Goal: Information Seeking & Learning: Learn about a topic

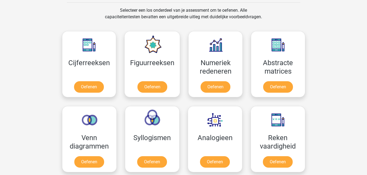
scroll to position [275, 0]
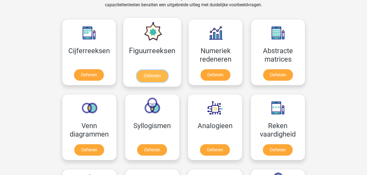
click at [157, 75] on link "Oefenen" at bounding box center [152, 76] width 31 height 12
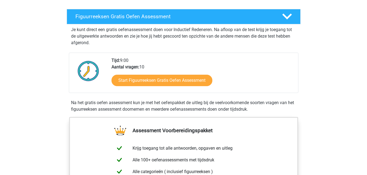
scroll to position [105, 0]
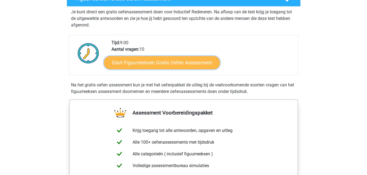
click at [195, 62] on link "Start Figuurreeksen Gratis Oefen Assessment" at bounding box center [162, 62] width 116 height 13
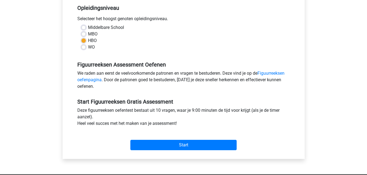
scroll to position [121, 0]
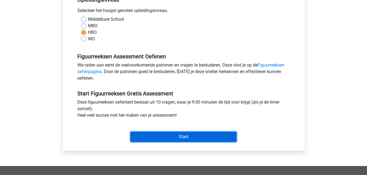
click at [200, 138] on input "Start" at bounding box center [183, 137] width 106 height 10
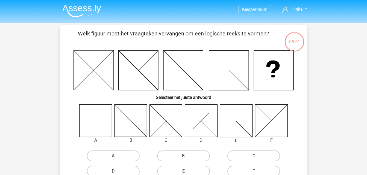
click at [112, 157] on label "A" at bounding box center [113, 156] width 53 height 11
click at [113, 157] on input "A" at bounding box center [115, 158] width 4 height 4
radio input "true"
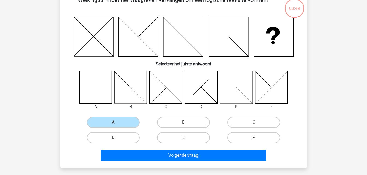
scroll to position [35, 0]
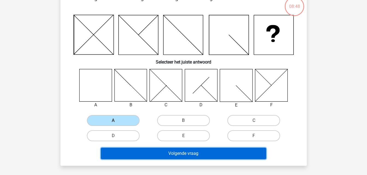
click at [203, 149] on button "Volgende vraag" at bounding box center [183, 153] width 165 height 11
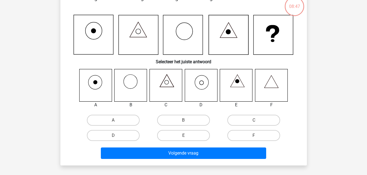
scroll to position [25, 0]
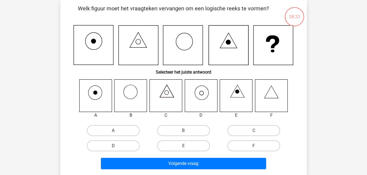
click at [108, 144] on label "D" at bounding box center [113, 146] width 53 height 11
click at [113, 146] on input "D" at bounding box center [115, 148] width 4 height 4
radio input "true"
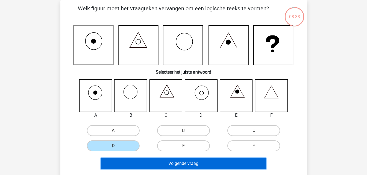
click at [173, 164] on button "Volgende vraag" at bounding box center [183, 163] width 165 height 11
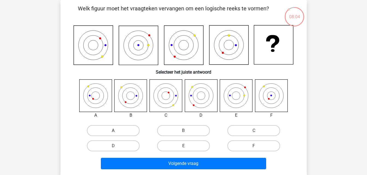
click at [114, 126] on label "A" at bounding box center [113, 130] width 53 height 11
click at [114, 131] on input "A" at bounding box center [115, 133] width 4 height 4
radio input "true"
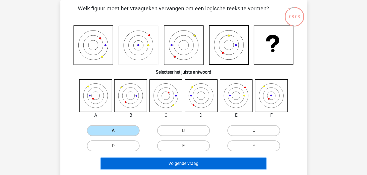
click at [174, 160] on button "Volgende vraag" at bounding box center [183, 163] width 165 height 11
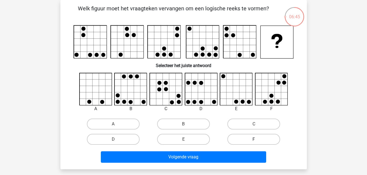
click at [244, 140] on label "F" at bounding box center [253, 139] width 53 height 11
click at [254, 140] on input "F" at bounding box center [256, 142] width 4 height 4
radio input "true"
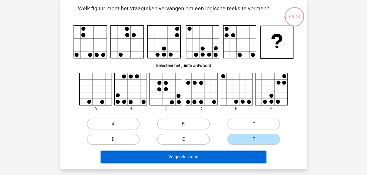
click at [202, 153] on button "Volgende vraag" at bounding box center [183, 157] width 165 height 11
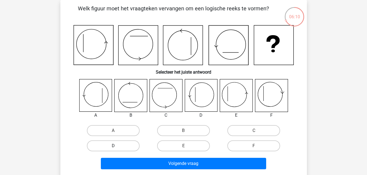
click at [122, 146] on label "D" at bounding box center [113, 146] width 53 height 11
click at [117, 146] on input "D" at bounding box center [115, 148] width 4 height 4
radio input "true"
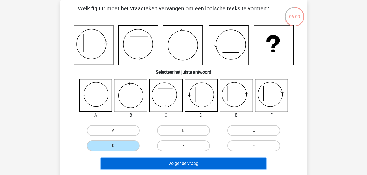
click at [162, 164] on button "Volgende vraag" at bounding box center [183, 163] width 165 height 11
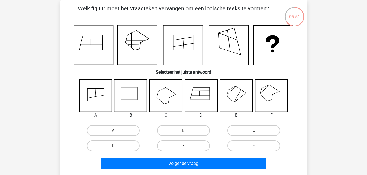
click at [246, 144] on label "F" at bounding box center [253, 146] width 53 height 11
click at [254, 146] on input "F" at bounding box center [256, 148] width 4 height 4
radio input "true"
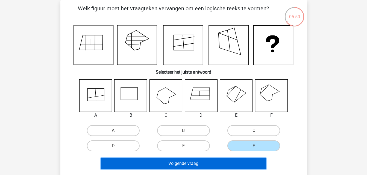
click at [214, 162] on button "Volgende vraag" at bounding box center [183, 163] width 165 height 11
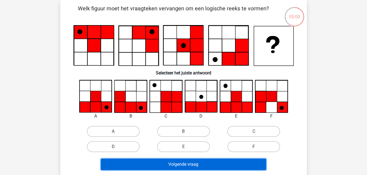
click at [214, 162] on button "Volgende vraag" at bounding box center [183, 164] width 165 height 11
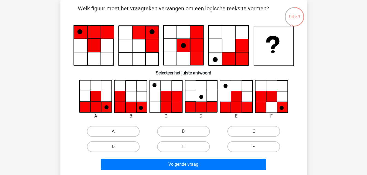
click at [102, 126] on label "A" at bounding box center [113, 131] width 53 height 11
click at [113, 132] on input "A" at bounding box center [115, 134] width 4 height 4
radio input "true"
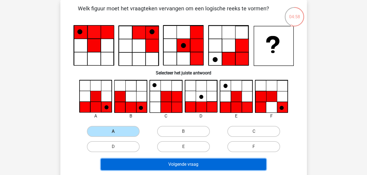
click at [164, 165] on button "Volgende vraag" at bounding box center [183, 164] width 165 height 11
click at [167, 164] on button "Volgende vraag" at bounding box center [183, 164] width 165 height 11
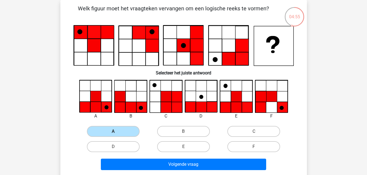
click at [121, 129] on label "A" at bounding box center [113, 131] width 53 height 11
click at [117, 132] on input "A" at bounding box center [115, 134] width 4 height 4
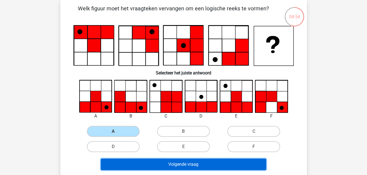
click at [175, 165] on button "Volgende vraag" at bounding box center [183, 164] width 165 height 11
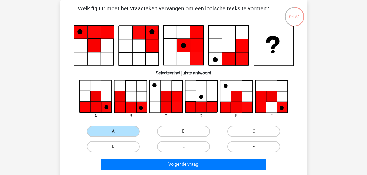
click at [112, 130] on label "A" at bounding box center [113, 131] width 53 height 11
click at [113, 132] on input "A" at bounding box center [115, 134] width 4 height 4
click at [112, 130] on label "A" at bounding box center [113, 131] width 53 height 11
click at [113, 132] on input "A" at bounding box center [115, 134] width 4 height 4
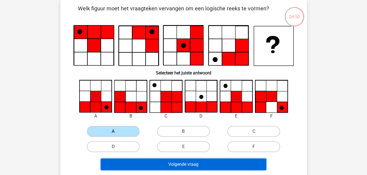
click at [183, 165] on button "Volgende vraag" at bounding box center [183, 164] width 165 height 11
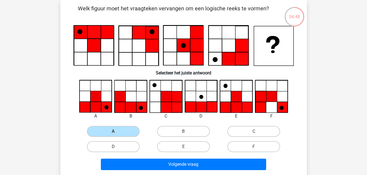
click at [112, 138] on div "A" at bounding box center [113, 131] width 70 height 15
click at [113, 135] on label "A" at bounding box center [113, 131] width 53 height 11
click at [113, 135] on input "A" at bounding box center [115, 134] width 4 height 4
click at [113, 135] on label "A" at bounding box center [113, 131] width 53 height 11
click at [113, 135] on input "A" at bounding box center [115, 134] width 4 height 4
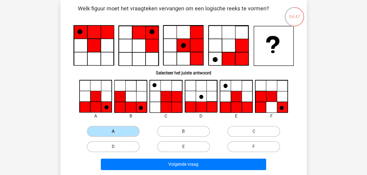
click at [113, 134] on input "A" at bounding box center [115, 134] width 4 height 4
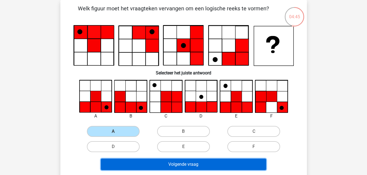
click at [185, 159] on button "Volgende vraag" at bounding box center [183, 164] width 165 height 11
click at [183, 164] on button "Volgende vraag" at bounding box center [183, 164] width 165 height 11
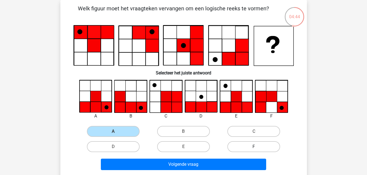
click at [246, 149] on label "F" at bounding box center [253, 146] width 53 height 11
click at [254, 149] on input "F" at bounding box center [256, 149] width 4 height 4
radio input "true"
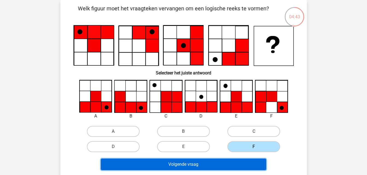
click at [215, 163] on button "Volgende vraag" at bounding box center [183, 164] width 165 height 11
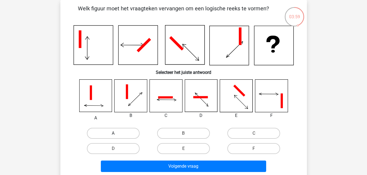
click at [108, 132] on label "A" at bounding box center [113, 133] width 53 height 11
click at [113, 134] on input "A" at bounding box center [115, 136] width 4 height 4
radio input "true"
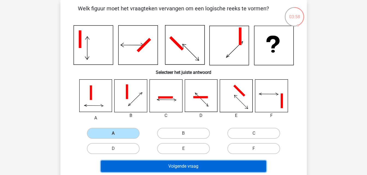
click at [154, 165] on button "Volgende vraag" at bounding box center [183, 166] width 165 height 11
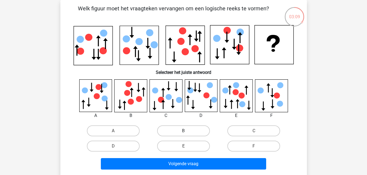
click at [165, 136] on label "B" at bounding box center [183, 131] width 53 height 11
click at [183, 135] on input "B" at bounding box center [185, 133] width 4 height 4
radio input "true"
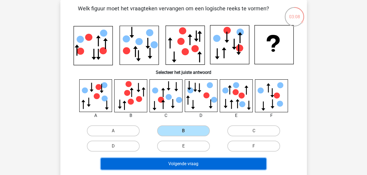
click at [170, 161] on button "Volgende vraag" at bounding box center [183, 163] width 165 height 11
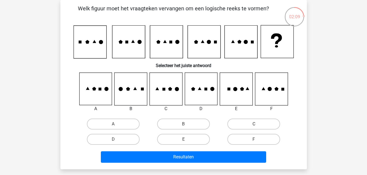
click at [242, 125] on label "C" at bounding box center [253, 124] width 53 height 11
click at [254, 125] on input "C" at bounding box center [256, 126] width 4 height 4
radio input "true"
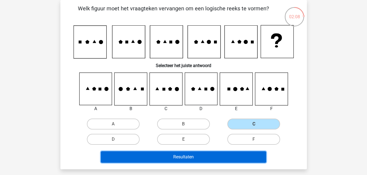
click at [204, 157] on button "Resultaten" at bounding box center [183, 157] width 165 height 11
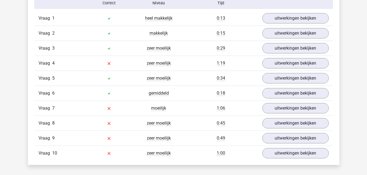
scroll to position [456, 0]
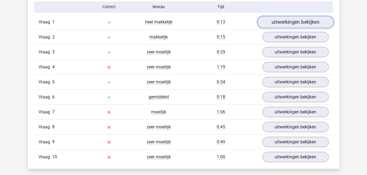
click at [305, 22] on link "uitwerkingen bekijken" at bounding box center [295, 22] width 76 height 12
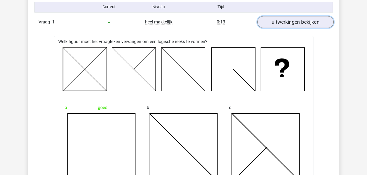
click at [317, 23] on link "uitwerkingen bekijken" at bounding box center [295, 22] width 76 height 12
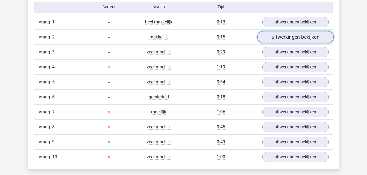
click at [313, 35] on link "uitwerkingen bekijken" at bounding box center [295, 37] width 76 height 12
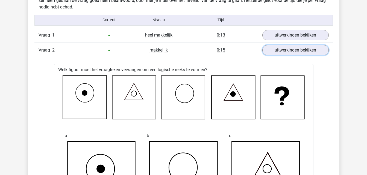
scroll to position [451, 0]
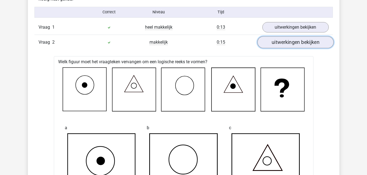
click at [309, 42] on link "uitwerkingen bekijken" at bounding box center [295, 42] width 76 height 12
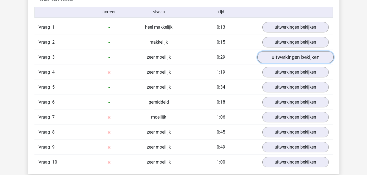
click at [307, 57] on link "uitwerkingen bekijken" at bounding box center [295, 57] width 76 height 12
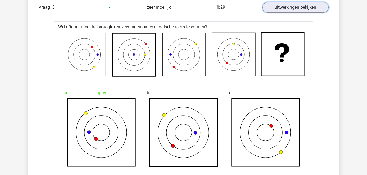
scroll to position [476, 0]
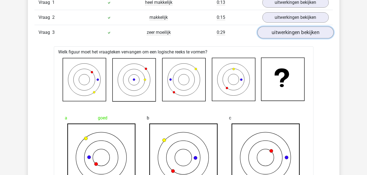
click at [310, 34] on link "uitwerkingen bekijken" at bounding box center [295, 32] width 76 height 12
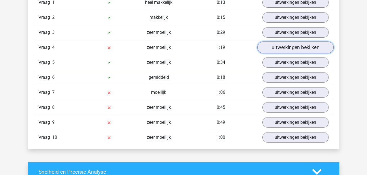
click at [307, 43] on link "uitwerkingen bekijken" at bounding box center [295, 47] width 76 height 12
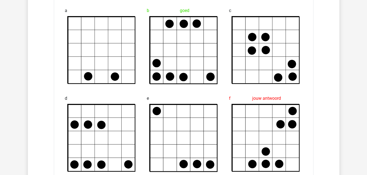
scroll to position [484, 0]
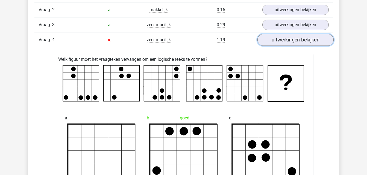
click at [294, 44] on link "uitwerkingen bekijken" at bounding box center [295, 40] width 76 height 12
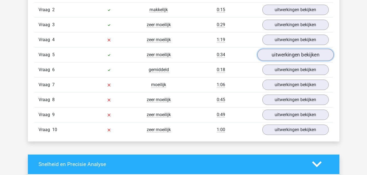
click at [293, 52] on link "uitwerkingen bekijken" at bounding box center [295, 55] width 76 height 12
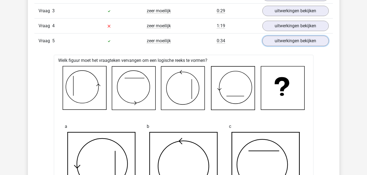
scroll to position [461, 0]
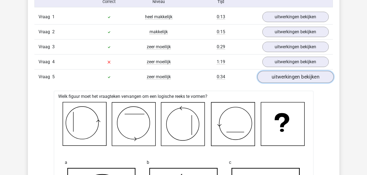
click at [305, 76] on link "uitwerkingen bekijken" at bounding box center [295, 77] width 76 height 12
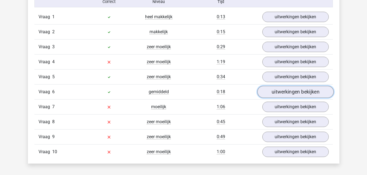
click at [297, 94] on link "uitwerkingen bekijken" at bounding box center [295, 92] width 76 height 12
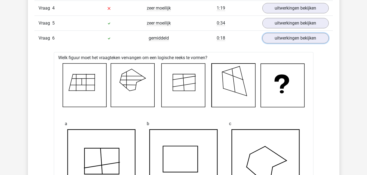
scroll to position [502, 0]
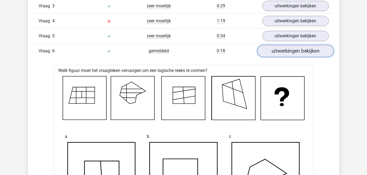
click at [309, 51] on link "uitwerkingen bekijken" at bounding box center [295, 51] width 76 height 12
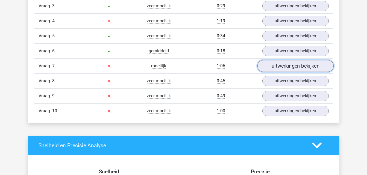
click at [304, 68] on link "uitwerkingen bekijken" at bounding box center [295, 66] width 76 height 12
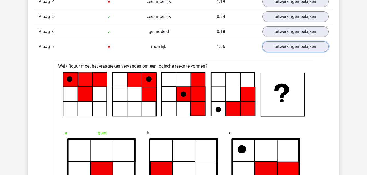
scroll to position [550, 0]
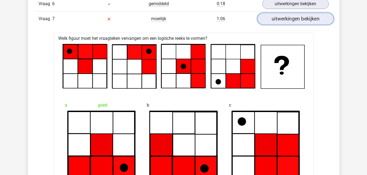
click at [303, 20] on link "uitwerkingen bekijken" at bounding box center [295, 19] width 76 height 12
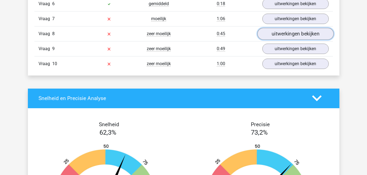
click at [300, 30] on link "uitwerkingen bekijken" at bounding box center [295, 34] width 76 height 12
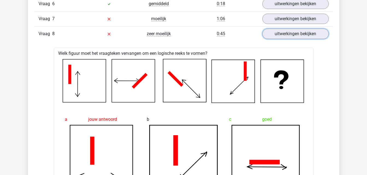
scroll to position [544, 0]
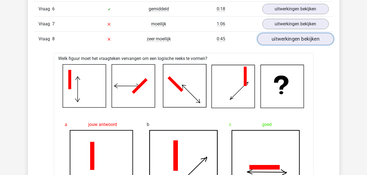
click at [311, 38] on link "uitwerkingen bekijken" at bounding box center [295, 39] width 76 height 12
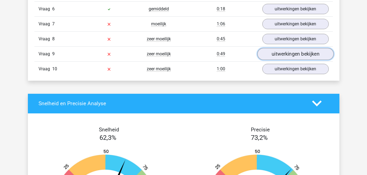
click at [312, 51] on link "uitwerkingen bekijken" at bounding box center [295, 54] width 76 height 12
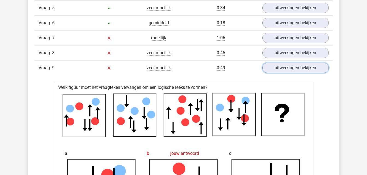
scroll to position [519, 0]
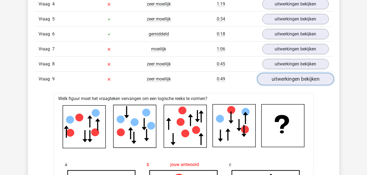
click at [309, 77] on link "uitwerkingen bekijken" at bounding box center [295, 79] width 76 height 12
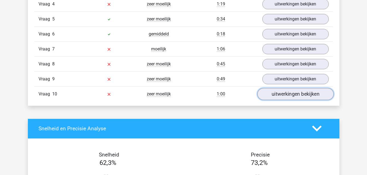
click at [295, 97] on link "uitwerkingen bekijken" at bounding box center [295, 94] width 76 height 12
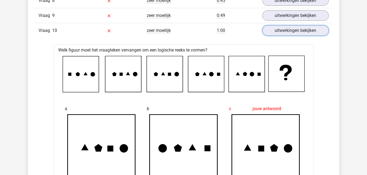
scroll to position [555, 0]
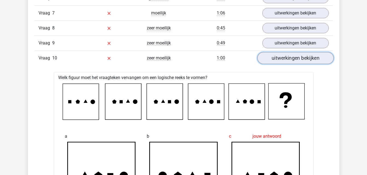
click at [294, 57] on link "uitwerkingen bekijken" at bounding box center [295, 58] width 76 height 12
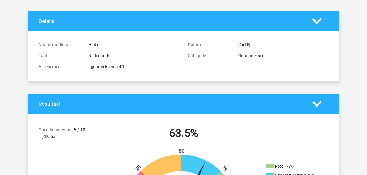
scroll to position [0, 0]
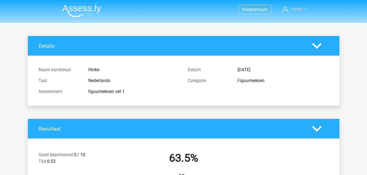
click at [292, 8] on span "Hinke" at bounding box center [296, 9] width 11 height 5
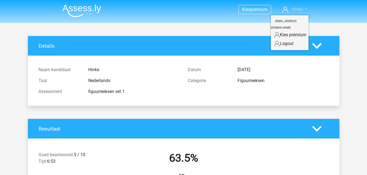
click at [292, 8] on span "Hinke" at bounding box center [296, 9] width 11 height 5
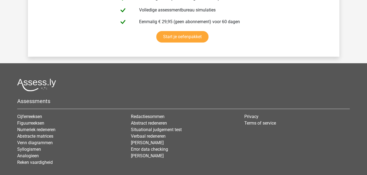
scroll to position [1023, 0]
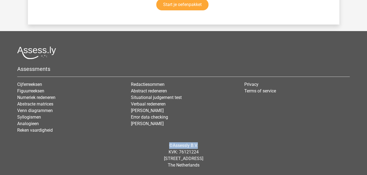
drag, startPoint x: 365, startPoint y: 147, endPoint x: 363, endPoint y: 130, distance: 17.8
click at [363, 130] on footer "Assessments Cijferreeksen Figuurreeksen Numeriek redeneren Abstracte matrices V…" at bounding box center [183, 103] width 367 height 144
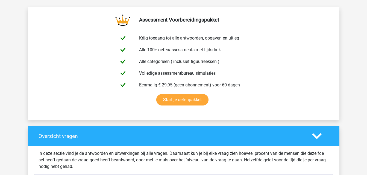
scroll to position [0, 0]
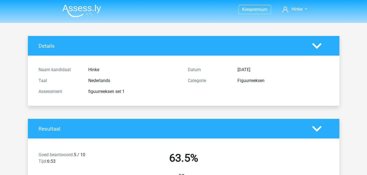
click at [80, 11] on img at bounding box center [81, 10] width 39 height 13
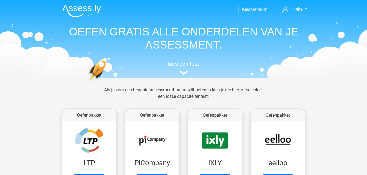
scroll to position [227, 0]
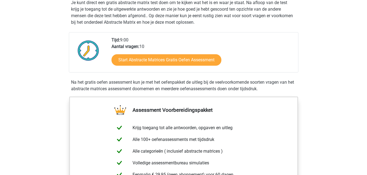
scroll to position [117, 0]
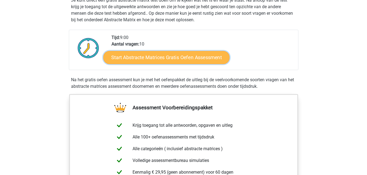
click at [196, 57] on link "Start Abstracte Matrices Gratis Oefen Assessment" at bounding box center [166, 57] width 126 height 13
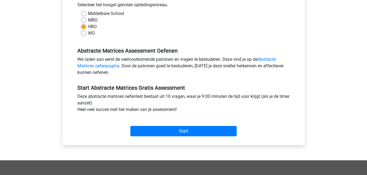
scroll to position [127, 0]
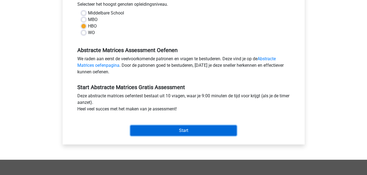
click at [203, 130] on input "Start" at bounding box center [183, 131] width 106 height 10
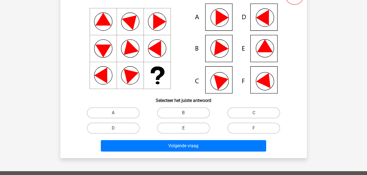
scroll to position [46, 0]
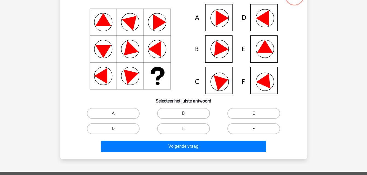
click at [251, 129] on label "F" at bounding box center [253, 128] width 53 height 11
click at [254, 129] on input "F" at bounding box center [256, 131] width 4 height 4
radio input "true"
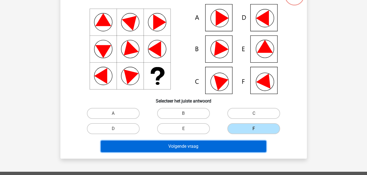
click at [215, 149] on button "Volgende vraag" at bounding box center [183, 146] width 165 height 11
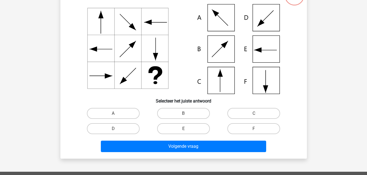
scroll to position [25, 0]
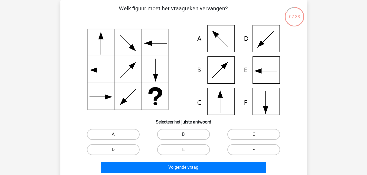
click at [188, 136] on label "B" at bounding box center [183, 134] width 53 height 11
click at [187, 136] on input "B" at bounding box center [185, 137] width 4 height 4
radio input "true"
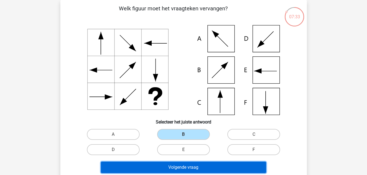
click at [188, 169] on button "Volgende vraag" at bounding box center [183, 167] width 165 height 11
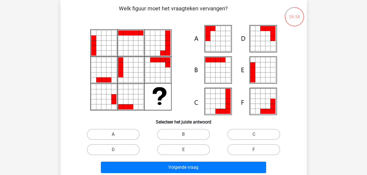
click at [110, 136] on label "A" at bounding box center [113, 134] width 53 height 11
click at [113, 136] on input "A" at bounding box center [115, 137] width 4 height 4
radio input "true"
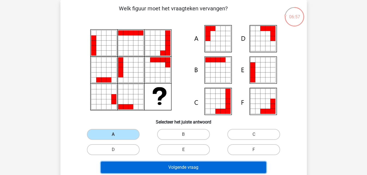
click at [178, 168] on button "Volgende vraag" at bounding box center [183, 167] width 165 height 11
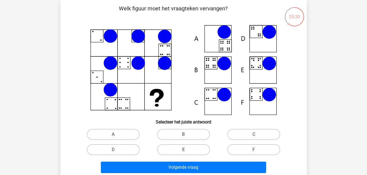
click at [184, 148] on label "E" at bounding box center [183, 149] width 53 height 11
click at [184, 150] on input "E" at bounding box center [185, 152] width 4 height 4
radio input "true"
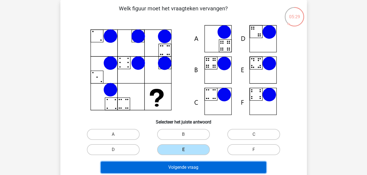
click at [182, 169] on button "Volgende vraag" at bounding box center [183, 167] width 165 height 11
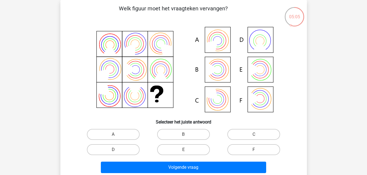
click at [221, 47] on icon at bounding box center [183, 70] width 220 height 90
click at [130, 133] on label "A" at bounding box center [113, 134] width 53 height 11
click at [117, 135] on input "A" at bounding box center [115, 137] width 4 height 4
radio input "true"
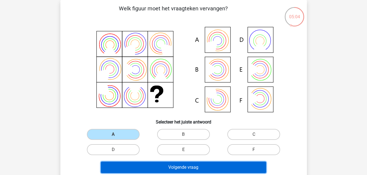
click at [167, 165] on button "Volgende vraag" at bounding box center [183, 167] width 165 height 11
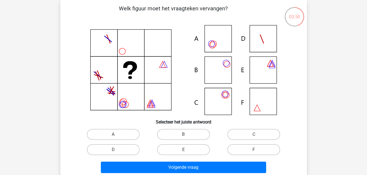
click at [242, 129] on div "C" at bounding box center [253, 134] width 70 height 15
click at [237, 134] on label "C" at bounding box center [253, 134] width 53 height 11
click at [254, 135] on input "C" at bounding box center [256, 137] width 4 height 4
radio input "true"
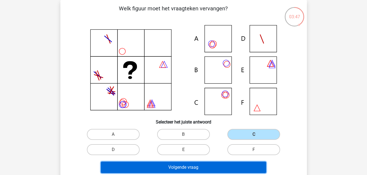
click at [197, 168] on button "Volgende vraag" at bounding box center [183, 167] width 165 height 11
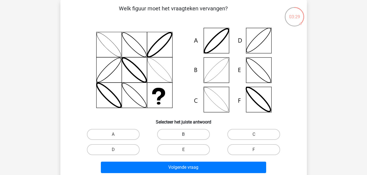
click at [187, 135] on label "B" at bounding box center [183, 134] width 53 height 11
click at [187, 135] on input "B" at bounding box center [185, 137] width 4 height 4
radio input "true"
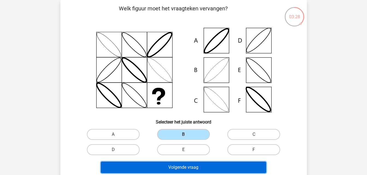
click at [180, 169] on button "Volgende vraag" at bounding box center [183, 167] width 165 height 11
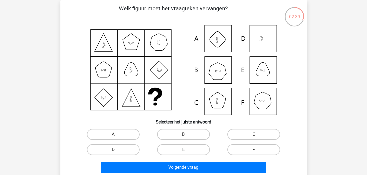
click at [176, 151] on label "E" at bounding box center [183, 149] width 53 height 11
click at [183, 151] on input "E" at bounding box center [185, 152] width 4 height 4
radio input "true"
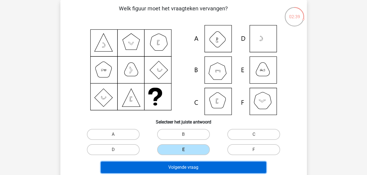
click at [182, 167] on button "Volgende vraag" at bounding box center [183, 167] width 165 height 11
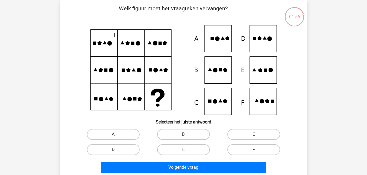
click at [181, 153] on label "E" at bounding box center [183, 149] width 53 height 11
click at [183, 153] on input "E" at bounding box center [185, 152] width 4 height 4
radio input "true"
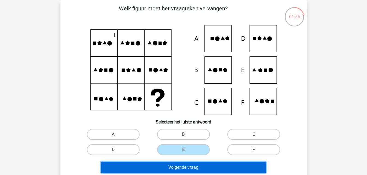
click at [189, 167] on button "Volgende vraag" at bounding box center [183, 167] width 165 height 11
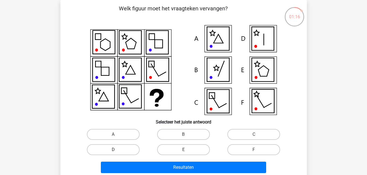
click at [127, 149] on label "D" at bounding box center [113, 149] width 53 height 11
click at [117, 150] on input "D" at bounding box center [115, 152] width 4 height 4
radio input "true"
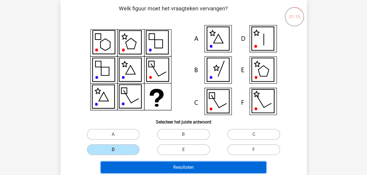
click at [189, 165] on button "Resultaten" at bounding box center [183, 167] width 165 height 11
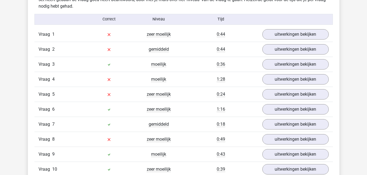
scroll to position [446, 0]
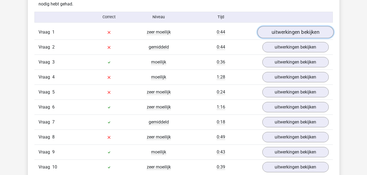
click at [305, 32] on link "uitwerkingen bekijken" at bounding box center [295, 32] width 76 height 12
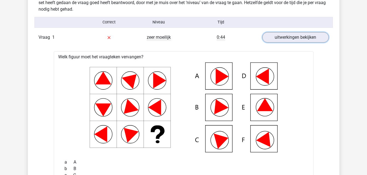
scroll to position [433, 0]
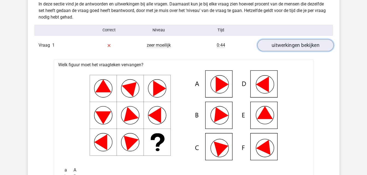
click at [315, 40] on link "uitwerkingen bekijken" at bounding box center [295, 45] width 76 height 12
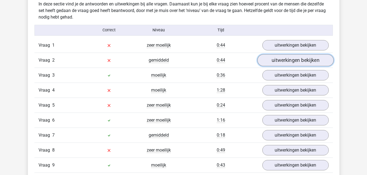
click at [309, 60] on link "uitwerkingen bekijken" at bounding box center [295, 60] width 76 height 12
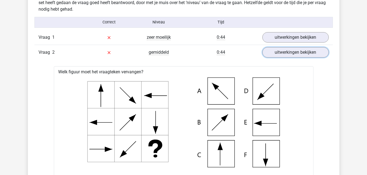
scroll to position [438, 0]
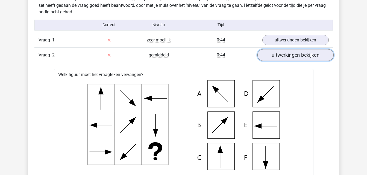
click at [313, 53] on link "uitwerkingen bekijken" at bounding box center [295, 55] width 76 height 12
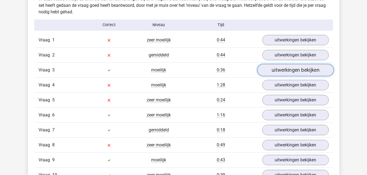
click at [310, 69] on link "uitwerkingen bekijken" at bounding box center [295, 70] width 76 height 12
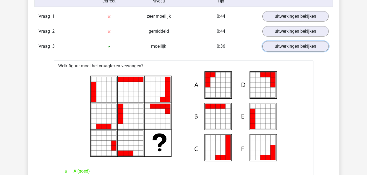
scroll to position [470, 0]
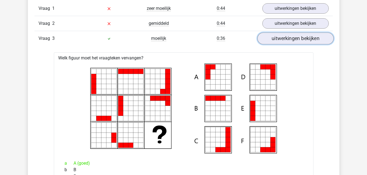
click at [309, 40] on link "uitwerkingen bekijken" at bounding box center [295, 38] width 76 height 12
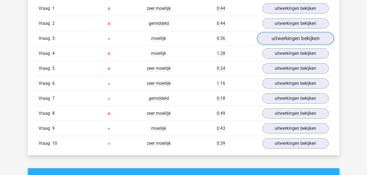
click at [309, 40] on link "uitwerkingen bekijken" at bounding box center [295, 38] width 76 height 12
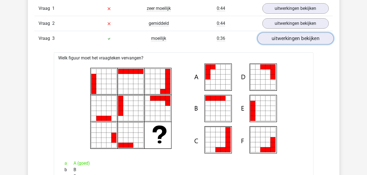
click at [309, 40] on link "uitwerkingen bekijken" at bounding box center [295, 38] width 76 height 12
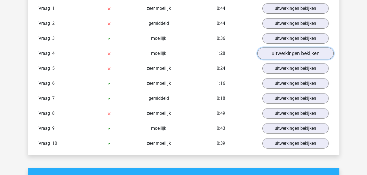
click at [306, 54] on link "uitwerkingen bekijken" at bounding box center [295, 54] width 76 height 12
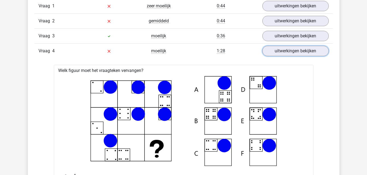
scroll to position [453, 0]
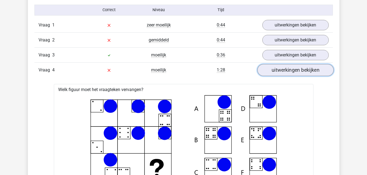
click at [310, 74] on link "uitwerkingen bekijken" at bounding box center [295, 70] width 76 height 12
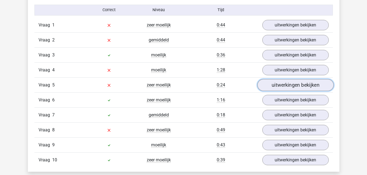
click at [314, 84] on link "uitwerkingen bekijken" at bounding box center [295, 85] width 76 height 12
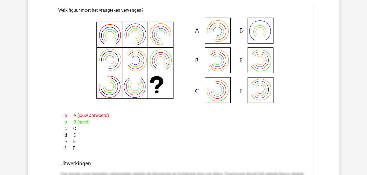
scroll to position [508, 0]
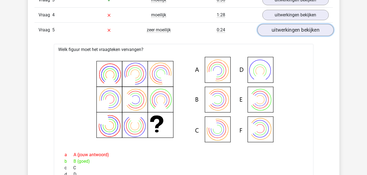
click at [304, 31] on link "uitwerkingen bekijken" at bounding box center [295, 30] width 76 height 12
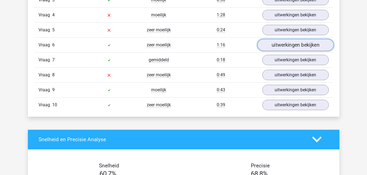
click at [301, 46] on link "uitwerkingen bekijken" at bounding box center [295, 45] width 76 height 12
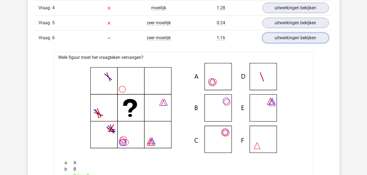
scroll to position [494, 0]
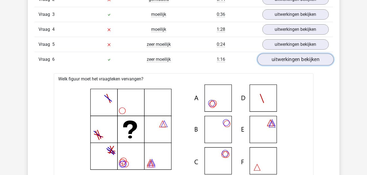
click at [310, 59] on link "uitwerkingen bekijken" at bounding box center [295, 60] width 76 height 12
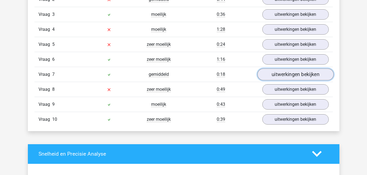
click at [304, 78] on link "uitwerkingen bekijken" at bounding box center [295, 75] width 76 height 12
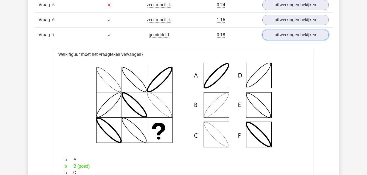
scroll to position [518, 0]
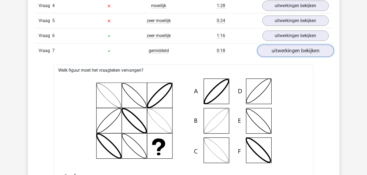
click at [312, 49] on link "uitwerkingen bekijken" at bounding box center [295, 51] width 76 height 12
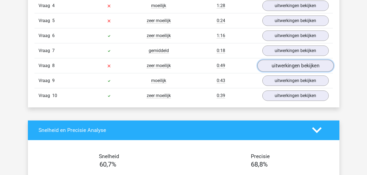
click at [301, 66] on link "uitwerkingen bekijken" at bounding box center [295, 66] width 76 height 12
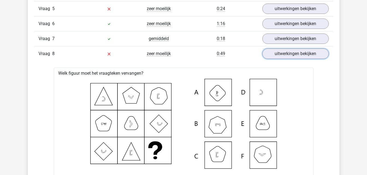
scroll to position [525, 0]
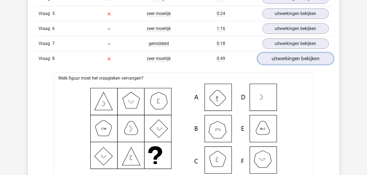
click at [308, 59] on link "uitwerkingen bekijken" at bounding box center [295, 59] width 76 height 12
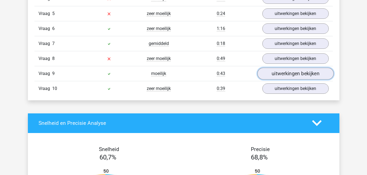
click at [304, 73] on link "uitwerkingen bekijken" at bounding box center [295, 74] width 76 height 12
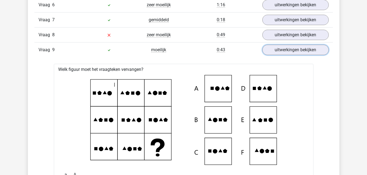
scroll to position [520, 0]
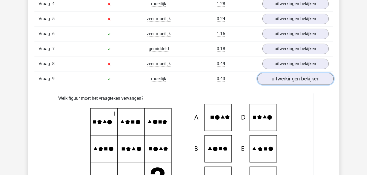
click at [308, 77] on link "uitwerkingen bekijken" at bounding box center [295, 79] width 76 height 12
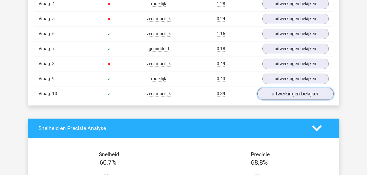
click at [295, 94] on link "uitwerkingen bekijken" at bounding box center [295, 94] width 76 height 12
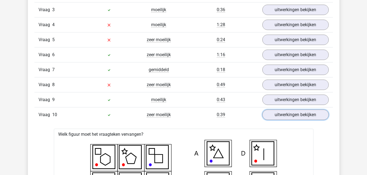
scroll to position [496, 0]
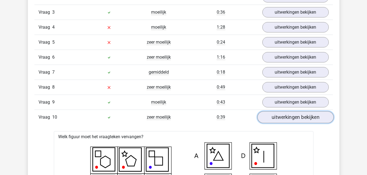
click at [298, 116] on link "uitwerkingen bekijken" at bounding box center [295, 117] width 76 height 12
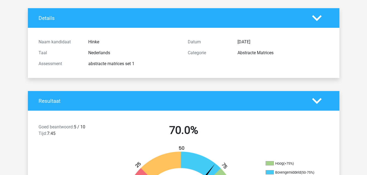
scroll to position [0, 0]
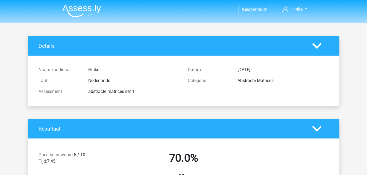
click at [84, 10] on img at bounding box center [81, 10] width 39 height 13
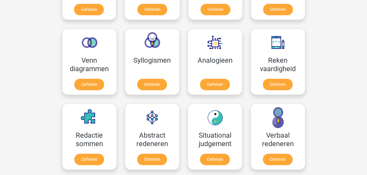
scroll to position [303, 0]
click at [95, 88] on link "Oefenen" at bounding box center [88, 86] width 31 height 12
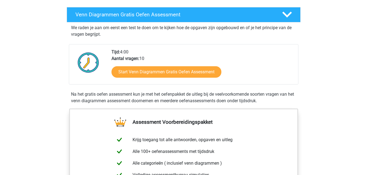
scroll to position [91, 0]
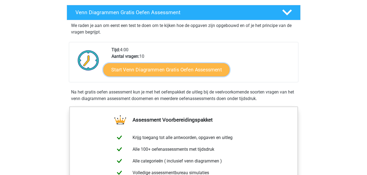
click at [192, 71] on link "Start Venn Diagrammen Gratis Oefen Assessment" at bounding box center [166, 69] width 126 height 13
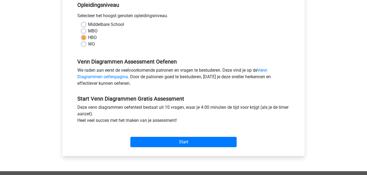
scroll to position [120, 0]
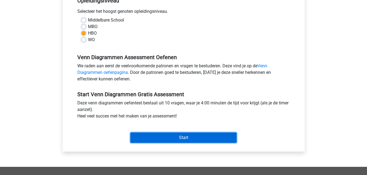
click at [197, 137] on input "Start" at bounding box center [183, 138] width 106 height 10
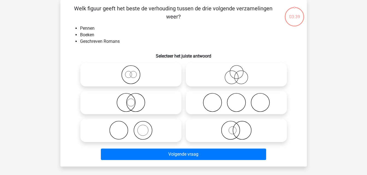
scroll to position [26, 0]
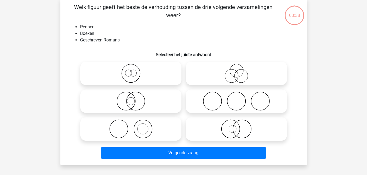
click at [153, 74] on icon at bounding box center [130, 73] width 97 height 19
click at [134, 71] on input "radio" at bounding box center [133, 69] width 4 height 4
radio input "true"
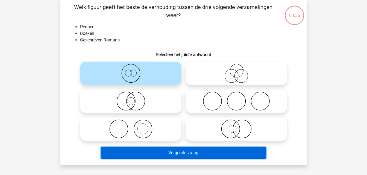
click at [189, 155] on button "Volgende vraag" at bounding box center [183, 152] width 165 height 11
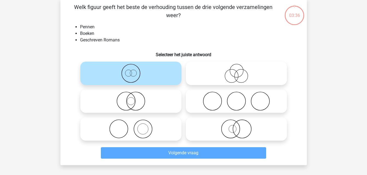
scroll to position [25, 0]
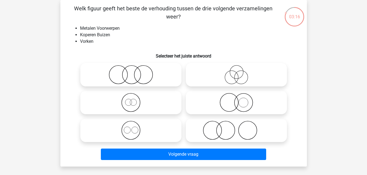
click at [235, 98] on icon at bounding box center [236, 102] width 97 height 19
click at [236, 98] on input "radio" at bounding box center [238, 98] width 4 height 4
radio input "true"
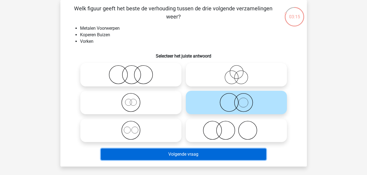
click at [191, 155] on button "Volgende vraag" at bounding box center [183, 154] width 165 height 11
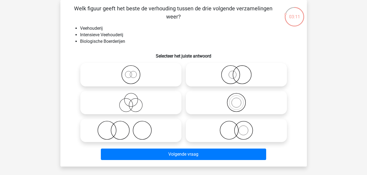
click at [149, 73] on icon at bounding box center [130, 74] width 97 height 19
click at [134, 72] on input "radio" at bounding box center [133, 71] width 4 height 4
radio input "true"
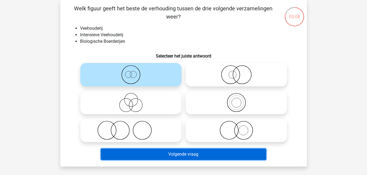
click at [180, 154] on button "Volgende vraag" at bounding box center [183, 154] width 165 height 11
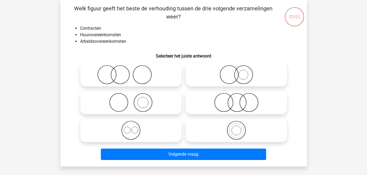
click at [149, 128] on icon at bounding box center [130, 130] width 97 height 19
click at [134, 128] on input "radio" at bounding box center [133, 126] width 4 height 4
radio input "true"
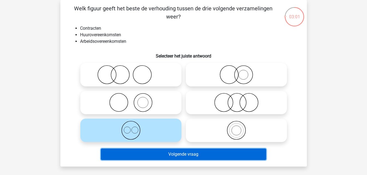
click at [167, 155] on button "Volgende vraag" at bounding box center [183, 154] width 165 height 11
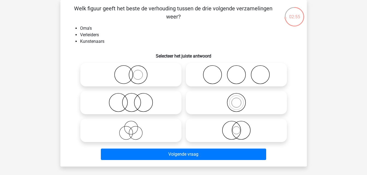
click at [221, 75] on circle at bounding box center [212, 75] width 18 height 18
click at [236, 72] on input "radio" at bounding box center [238, 71] width 4 height 4
radio input "true"
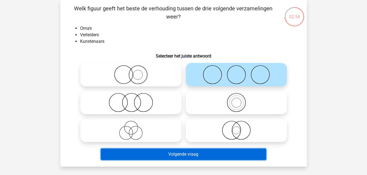
click at [187, 156] on button "Volgende vraag" at bounding box center [183, 154] width 165 height 11
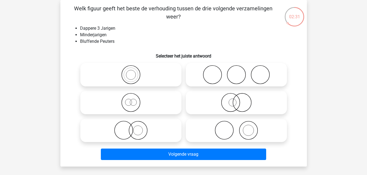
click at [143, 79] on icon at bounding box center [130, 74] width 97 height 19
click at [134, 72] on input "radio" at bounding box center [133, 71] width 4 height 4
radio input "true"
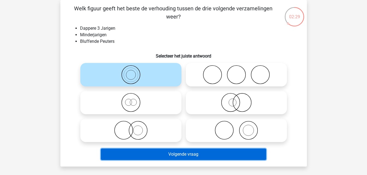
click at [155, 155] on button "Volgende vraag" at bounding box center [183, 154] width 165 height 11
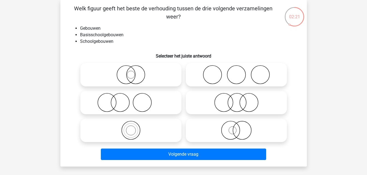
click at [130, 124] on icon at bounding box center [130, 130] width 97 height 19
click at [131, 124] on input "radio" at bounding box center [133, 126] width 4 height 4
radio input "true"
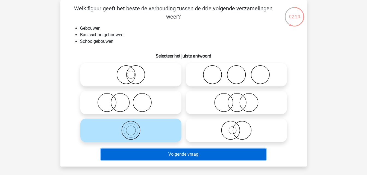
click at [146, 153] on button "Volgende vraag" at bounding box center [183, 154] width 165 height 11
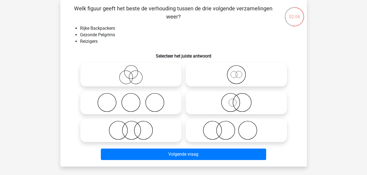
click at [236, 72] on input "radio" at bounding box center [238, 71] width 4 height 4
radio input "true"
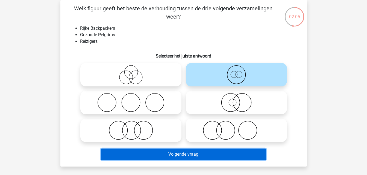
click at [185, 156] on button "Volgende vraag" at bounding box center [183, 154] width 165 height 11
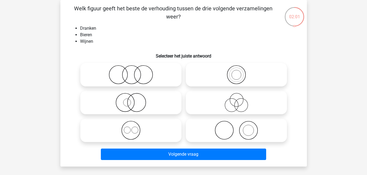
click at [134, 125] on input "radio" at bounding box center [133, 126] width 4 height 4
radio input "true"
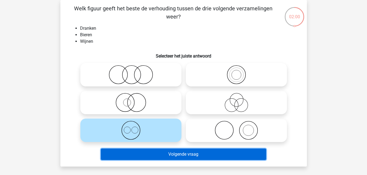
click at [151, 153] on button "Volgende vraag" at bounding box center [183, 154] width 165 height 11
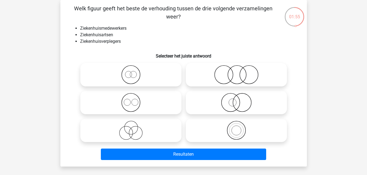
click at [129, 143] on div at bounding box center [130, 131] width 105 height 28
click at [133, 135] on icon at bounding box center [130, 130] width 97 height 19
click at [133, 128] on input "radio" at bounding box center [133, 126] width 4 height 4
radio input "true"
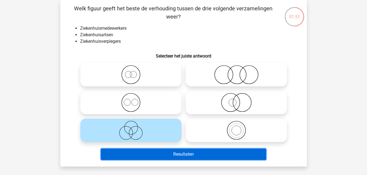
click at [155, 153] on button "Resultaten" at bounding box center [183, 154] width 165 height 11
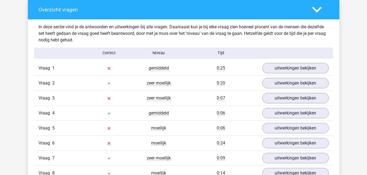
scroll to position [412, 0]
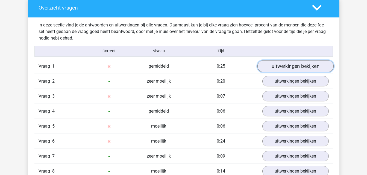
click at [313, 69] on link "uitwerkingen bekijken" at bounding box center [295, 66] width 76 height 12
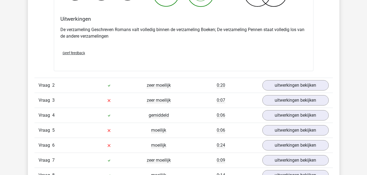
scroll to position [624, 0]
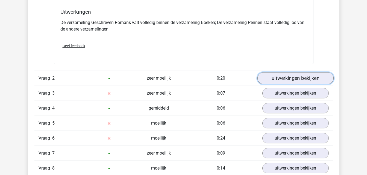
click at [319, 73] on link "uitwerkingen bekijken" at bounding box center [295, 78] width 76 height 12
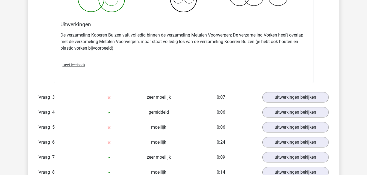
scroll to position [860, 0]
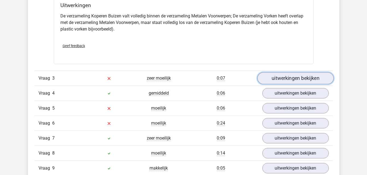
click at [316, 83] on link "uitwerkingen bekijken" at bounding box center [295, 79] width 76 height 12
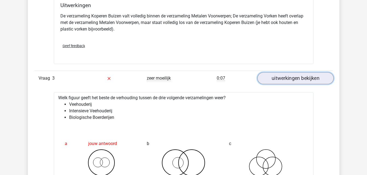
click at [280, 75] on link "uitwerkingen bekijken" at bounding box center [295, 79] width 76 height 12
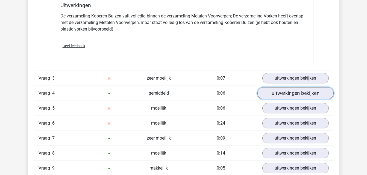
click at [287, 90] on link "uitwerkingen bekijken" at bounding box center [295, 94] width 76 height 12
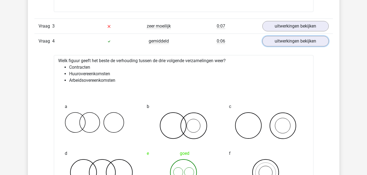
scroll to position [909, 0]
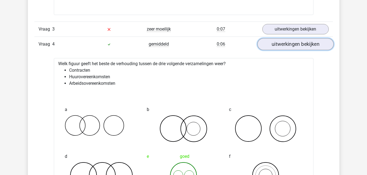
click at [316, 47] on link "uitwerkingen bekijken" at bounding box center [295, 44] width 76 height 12
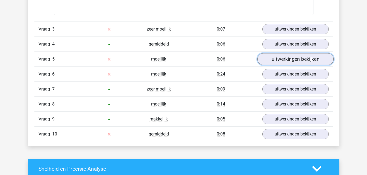
click at [311, 57] on link "uitwerkingen bekijken" at bounding box center [295, 60] width 76 height 12
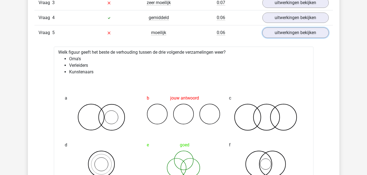
scroll to position [926, 0]
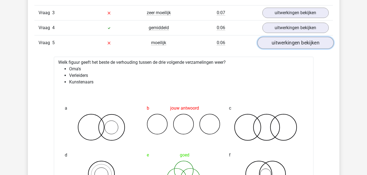
click at [292, 44] on link "uitwerkingen bekijken" at bounding box center [295, 43] width 76 height 12
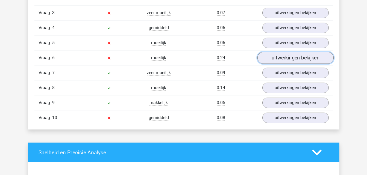
click at [287, 55] on link "uitwerkingen bekijken" at bounding box center [295, 58] width 76 height 12
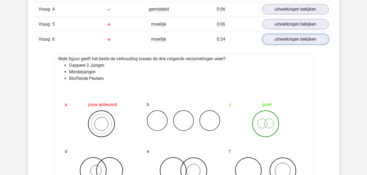
scroll to position [935, 0]
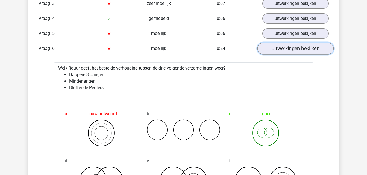
click at [307, 46] on link "uitwerkingen bekijken" at bounding box center [295, 49] width 76 height 12
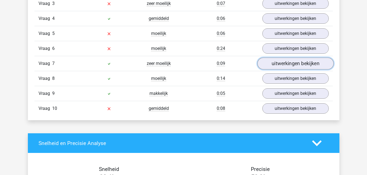
click at [303, 61] on link "uitwerkingen bekijken" at bounding box center [295, 64] width 76 height 12
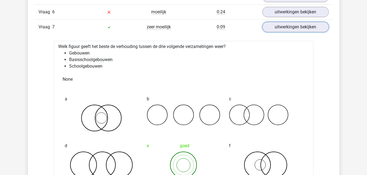
scroll to position [962, 0]
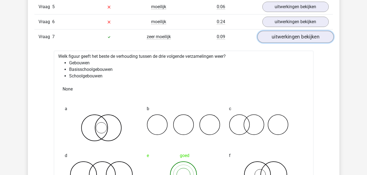
click at [293, 35] on link "uitwerkingen bekijken" at bounding box center [295, 37] width 76 height 12
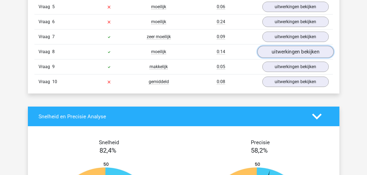
click at [293, 49] on link "uitwerkingen bekijken" at bounding box center [295, 52] width 76 height 12
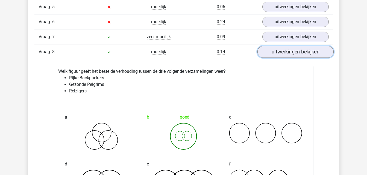
click at [293, 49] on link "uitwerkingen bekijken" at bounding box center [295, 52] width 76 height 12
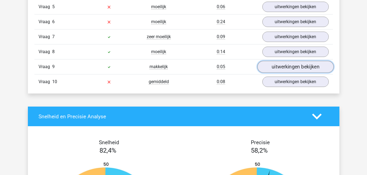
click at [294, 63] on link "uitwerkingen bekijken" at bounding box center [295, 67] width 76 height 12
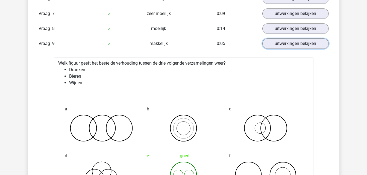
scroll to position [975, 0]
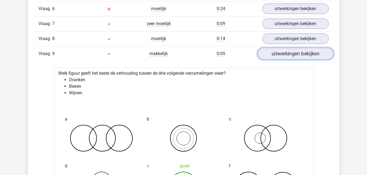
click at [289, 56] on link "uitwerkingen bekijken" at bounding box center [295, 54] width 76 height 12
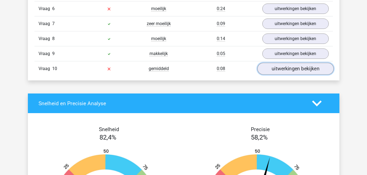
click at [289, 68] on link "uitwerkingen bekijken" at bounding box center [295, 69] width 76 height 12
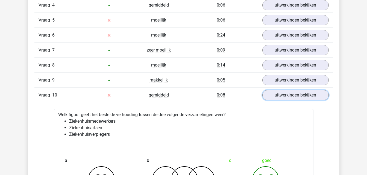
scroll to position [929, 0]
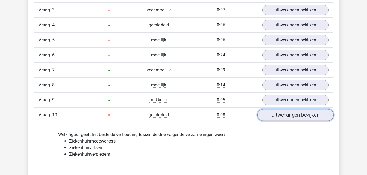
click at [305, 115] on link "uitwerkingen bekijken" at bounding box center [295, 115] width 76 height 12
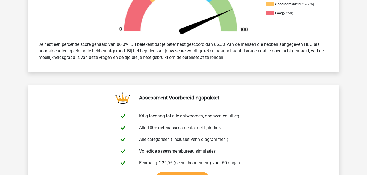
scroll to position [0, 0]
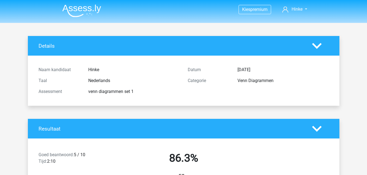
click at [81, 11] on img at bounding box center [81, 10] width 39 height 13
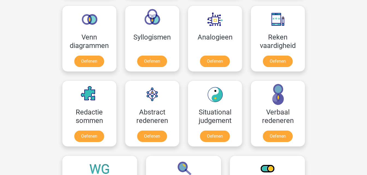
scroll to position [330, 0]
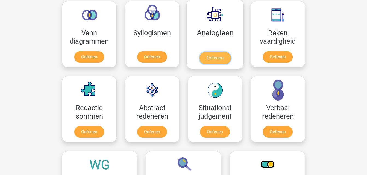
click at [215, 54] on link "Oefenen" at bounding box center [214, 58] width 31 height 12
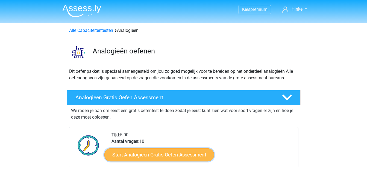
click at [191, 151] on link "Start Analogieen Gratis Oefen Assessment" at bounding box center [158, 154] width 109 height 13
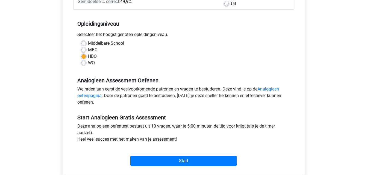
scroll to position [99, 0]
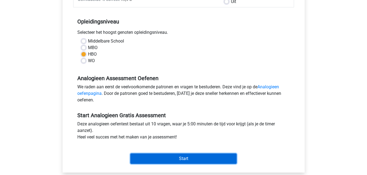
click at [183, 159] on input "Start" at bounding box center [183, 159] width 106 height 10
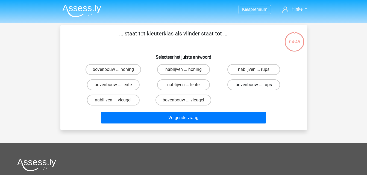
click at [246, 88] on label "bovenbouw ... rups" at bounding box center [253, 84] width 53 height 11
click at [254, 88] on input "bovenbouw ... rups" at bounding box center [256, 87] width 4 height 4
radio input "true"
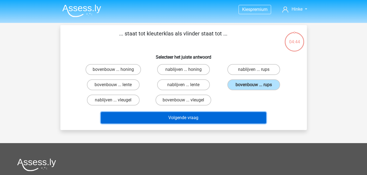
click at [214, 117] on button "Volgende vraag" at bounding box center [183, 117] width 165 height 11
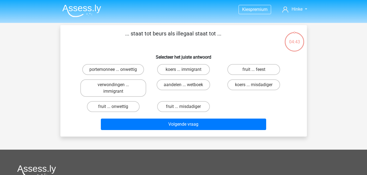
scroll to position [25, 0]
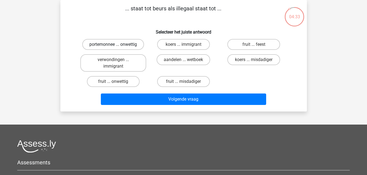
click at [123, 40] on label "portemonnee ... onwettig" at bounding box center [113, 44] width 62 height 11
click at [117, 45] on input "portemonnee ... onwettig" at bounding box center [115, 47] width 4 height 4
radio input "true"
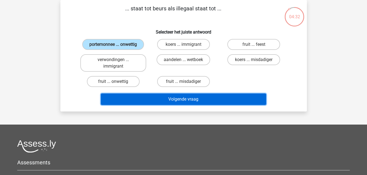
click at [177, 97] on button "Volgende vraag" at bounding box center [183, 99] width 165 height 11
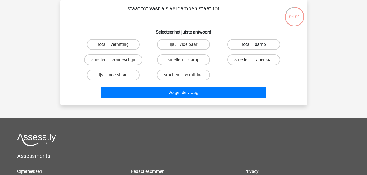
click at [247, 45] on label "rots ... damp" at bounding box center [253, 44] width 53 height 11
click at [254, 45] on input "rots ... damp" at bounding box center [256, 47] width 4 height 4
radio input "true"
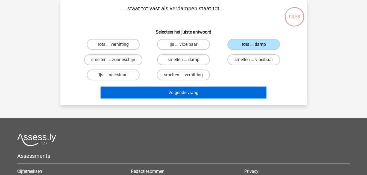
click at [204, 89] on button "Volgende vraag" at bounding box center [183, 92] width 165 height 11
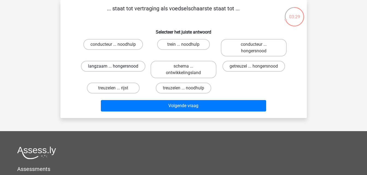
click at [129, 65] on label "langzaam ... hongersnood" at bounding box center [113, 66] width 64 height 11
click at [117, 66] on input "langzaam ... hongersnood" at bounding box center [115, 68] width 4 height 4
radio input "true"
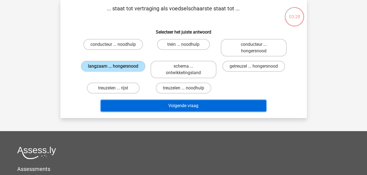
click at [167, 103] on button "Volgende vraag" at bounding box center [183, 105] width 165 height 11
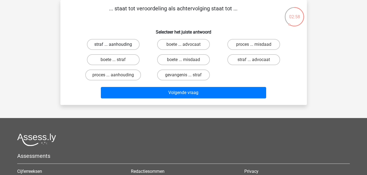
click at [118, 44] on label "straf ... aanhouding" at bounding box center [113, 44] width 53 height 11
click at [117, 45] on input "straf ... aanhouding" at bounding box center [115, 47] width 4 height 4
radio input "true"
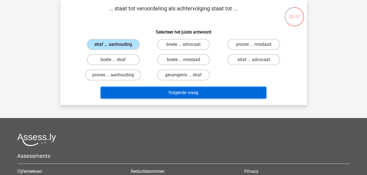
click at [182, 93] on button "Volgende vraag" at bounding box center [183, 92] width 165 height 11
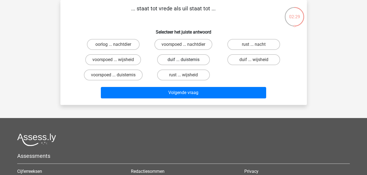
click at [182, 60] on label "duif ... duisternis" at bounding box center [183, 59] width 53 height 11
click at [183, 60] on input "duif ... duisternis" at bounding box center [185, 62] width 4 height 4
radio input "true"
click at [245, 60] on label "duif ... wijsheid" at bounding box center [253, 59] width 53 height 11
click at [254, 60] on input "duif ... wijsheid" at bounding box center [256, 62] width 4 height 4
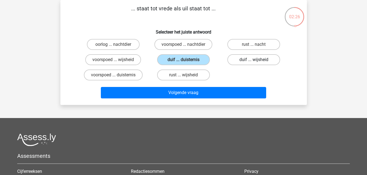
radio input "true"
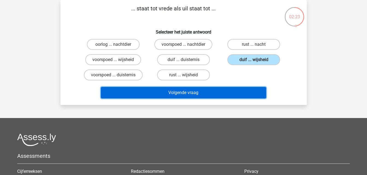
click at [192, 91] on button "Volgende vraag" at bounding box center [183, 92] width 165 height 11
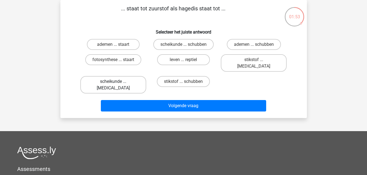
click at [129, 76] on label "scheikunde ... krokodil" at bounding box center [113, 84] width 66 height 17
click at [117, 82] on input "scheikunde ... krokodil" at bounding box center [115, 84] width 4 height 4
radio input "true"
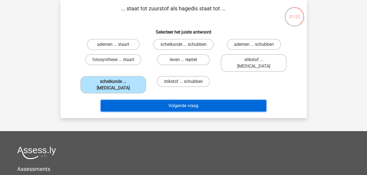
click at [176, 100] on button "Volgende vraag" at bounding box center [183, 105] width 165 height 11
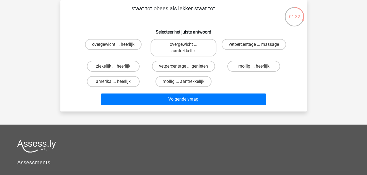
click at [114, 45] on input "overgewicht ... heerlijk" at bounding box center [115, 47] width 4 height 4
radio input "true"
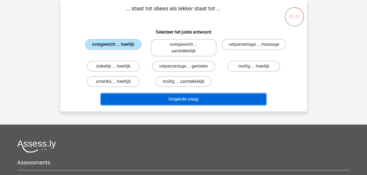
click at [160, 98] on button "Volgende vraag" at bounding box center [183, 99] width 165 height 11
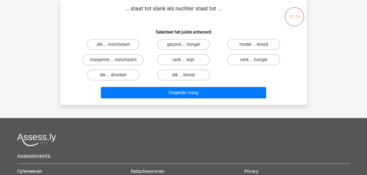
click at [116, 75] on input "dik ... dronken" at bounding box center [115, 77] width 4 height 4
radio input "true"
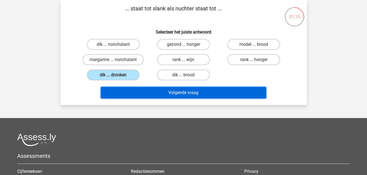
click at [177, 94] on button "Volgende vraag" at bounding box center [183, 92] width 165 height 11
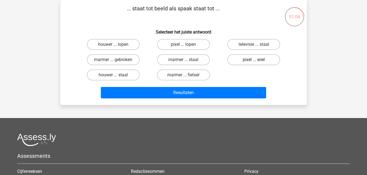
click at [253, 58] on label "pixel ... wiel" at bounding box center [253, 59] width 53 height 11
click at [254, 60] on input "pixel ... wiel" at bounding box center [256, 62] width 4 height 4
radio input "true"
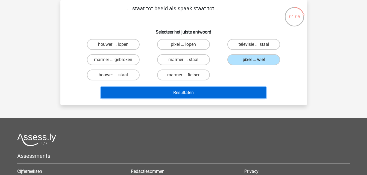
click at [205, 89] on button "Resultaten" at bounding box center [183, 92] width 165 height 11
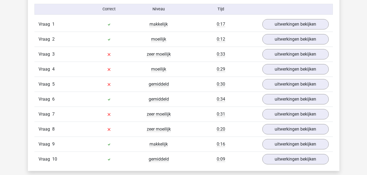
scroll to position [458, 0]
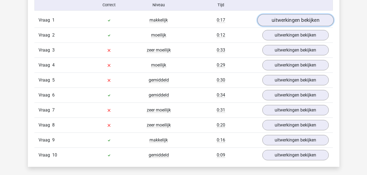
click at [309, 22] on link "uitwerkingen bekijken" at bounding box center [295, 20] width 76 height 12
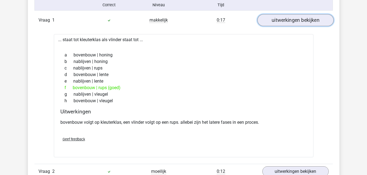
click at [309, 22] on link "uitwerkingen bekijken" at bounding box center [295, 20] width 76 height 12
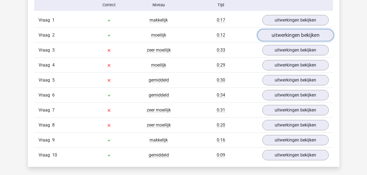
click at [304, 40] on link "uitwerkingen bekijken" at bounding box center [295, 35] width 76 height 12
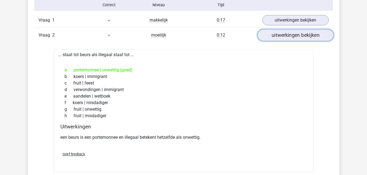
click at [304, 40] on link "uitwerkingen bekijken" at bounding box center [295, 35] width 76 height 12
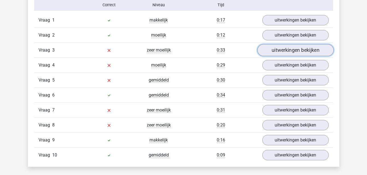
click at [303, 49] on link "uitwerkingen bekijken" at bounding box center [295, 50] width 76 height 12
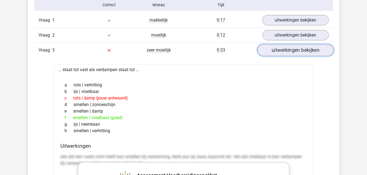
click at [303, 49] on link "uitwerkingen bekijken" at bounding box center [295, 50] width 76 height 12
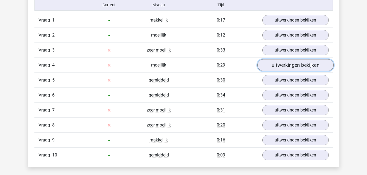
click at [300, 66] on link "uitwerkingen bekijken" at bounding box center [295, 65] width 76 height 12
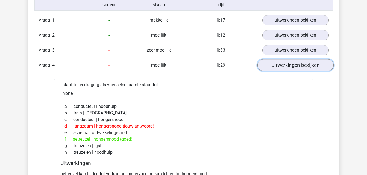
click at [300, 66] on link "uitwerkingen bekijken" at bounding box center [295, 65] width 76 height 12
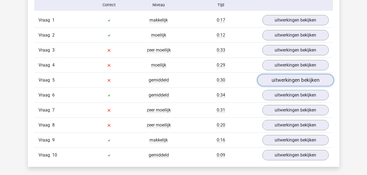
click at [296, 82] on link "uitwerkingen bekijken" at bounding box center [295, 80] width 76 height 12
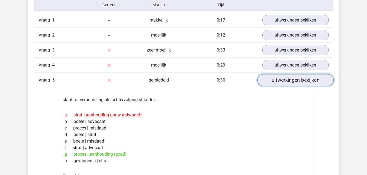
click at [296, 82] on link "uitwerkingen bekijken" at bounding box center [295, 80] width 76 height 12
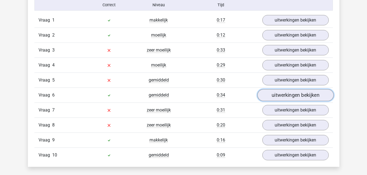
click at [294, 91] on link "uitwerkingen bekijken" at bounding box center [295, 95] width 76 height 12
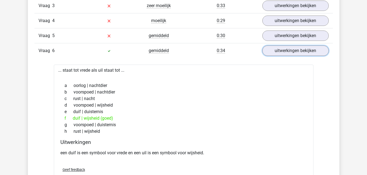
scroll to position [505, 0]
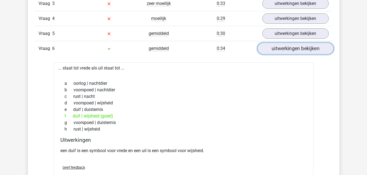
click at [309, 48] on link "uitwerkingen bekijken" at bounding box center [295, 49] width 76 height 12
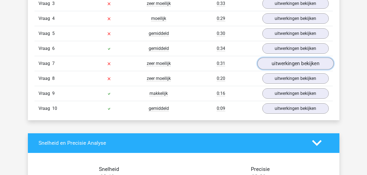
click at [302, 64] on link "uitwerkingen bekijken" at bounding box center [295, 64] width 76 height 12
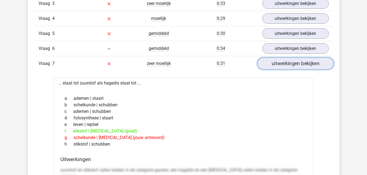
click at [302, 64] on link "uitwerkingen bekijken" at bounding box center [295, 64] width 76 height 12
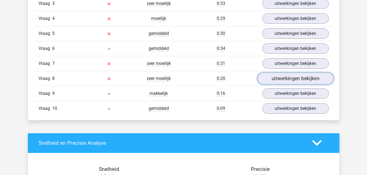
click at [295, 78] on link "uitwerkingen bekijken" at bounding box center [295, 79] width 76 height 12
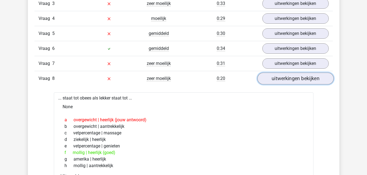
click at [295, 78] on link "uitwerkingen bekijken" at bounding box center [295, 79] width 76 height 12
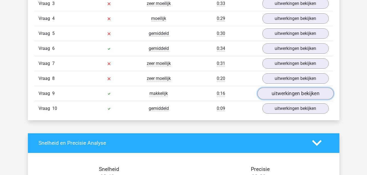
click at [290, 92] on link "uitwerkingen bekijken" at bounding box center [295, 94] width 76 height 12
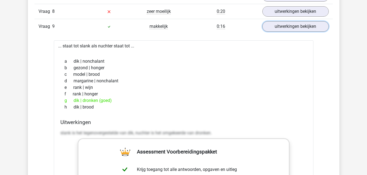
scroll to position [582, 0]
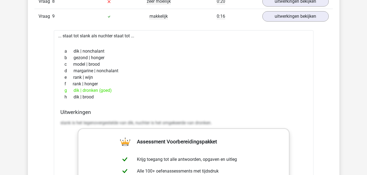
click at [280, 22] on div "Vraag 9 makkelijk 0:16 uitwerkingen bekijken" at bounding box center [183, 16] width 298 height 15
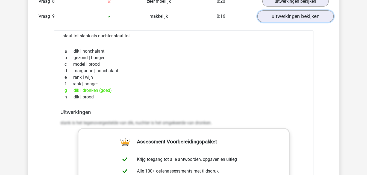
click at [279, 21] on link "uitwerkingen bekijken" at bounding box center [295, 16] width 76 height 12
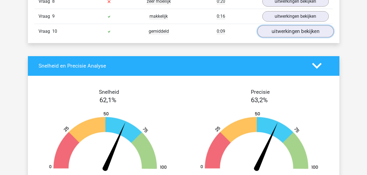
click at [283, 34] on link "uitwerkingen bekijken" at bounding box center [295, 31] width 76 height 12
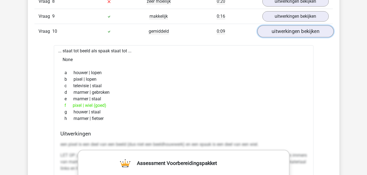
click at [283, 34] on link "uitwerkingen bekijken" at bounding box center [295, 31] width 76 height 12
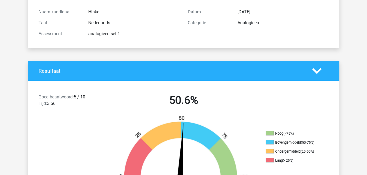
scroll to position [0, 0]
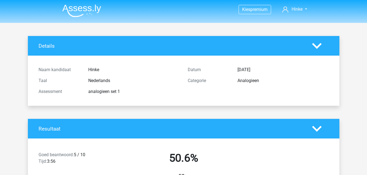
click at [91, 10] on img at bounding box center [81, 10] width 39 height 13
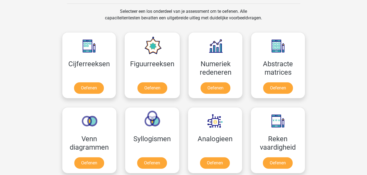
scroll to position [223, 0]
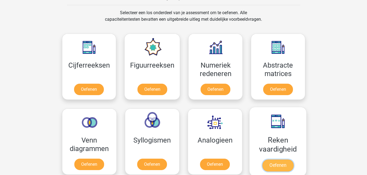
click at [278, 167] on link "Oefenen" at bounding box center [277, 166] width 31 height 12
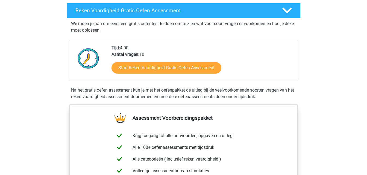
scroll to position [108, 0]
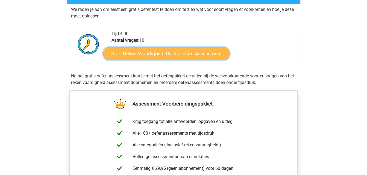
click at [202, 51] on link "Start Reken Vaardigheid Gratis Oefen Assessment" at bounding box center [166, 53] width 126 height 13
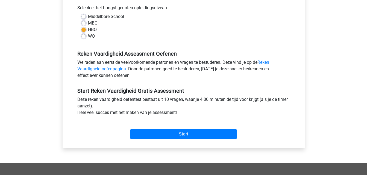
scroll to position [127, 0]
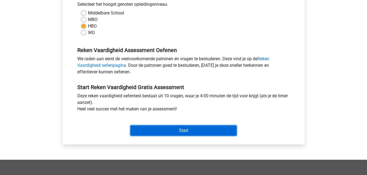
click at [189, 128] on input "Start" at bounding box center [183, 131] width 106 height 10
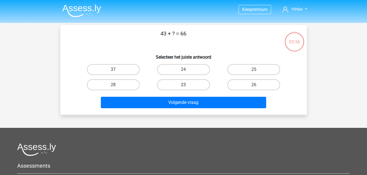
click at [190, 82] on label "23" at bounding box center [183, 84] width 53 height 11
click at [187, 85] on input "23" at bounding box center [185, 87] width 4 height 4
radio input "true"
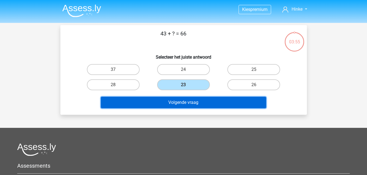
click at [190, 99] on button "Volgende vraag" at bounding box center [183, 102] width 165 height 11
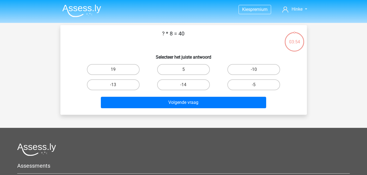
scroll to position [25, 0]
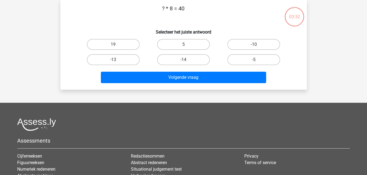
click at [186, 45] on input "5" at bounding box center [185, 47] width 4 height 4
radio input "true"
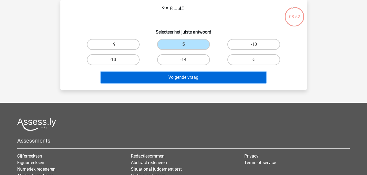
click at [188, 74] on button "Volgende vraag" at bounding box center [183, 77] width 165 height 11
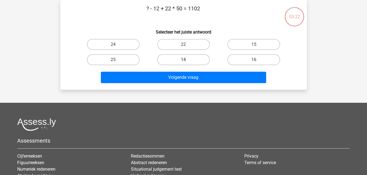
click at [185, 55] on label "14" at bounding box center [183, 59] width 53 height 11
click at [185, 60] on input "14" at bounding box center [185, 62] width 4 height 4
radio input "true"
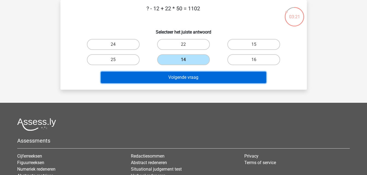
click at [188, 75] on button "Volgende vraag" at bounding box center [183, 77] width 165 height 11
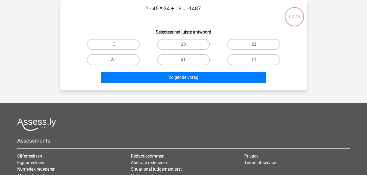
click at [173, 59] on label "31" at bounding box center [183, 59] width 53 height 11
click at [183, 60] on input "31" at bounding box center [185, 62] width 4 height 4
radio input "true"
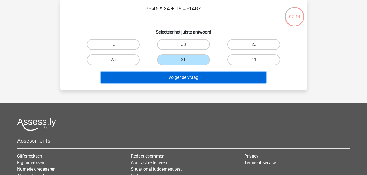
click at [172, 79] on button "Volgende vraag" at bounding box center [183, 77] width 165 height 11
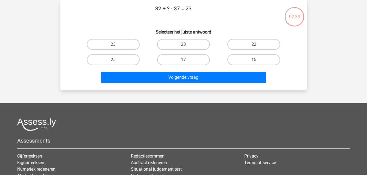
click at [185, 45] on input "28" at bounding box center [185, 47] width 4 height 4
radio input "true"
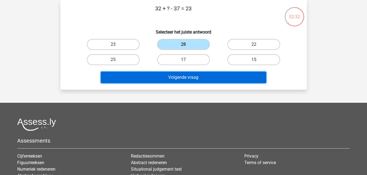
click at [189, 80] on button "Volgende vraag" at bounding box center [183, 77] width 165 height 11
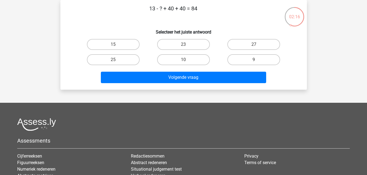
click at [244, 54] on div "9" at bounding box center [253, 59] width 70 height 15
click at [243, 58] on label "9" at bounding box center [253, 59] width 53 height 11
click at [254, 60] on input "9" at bounding box center [256, 62] width 4 height 4
radio input "true"
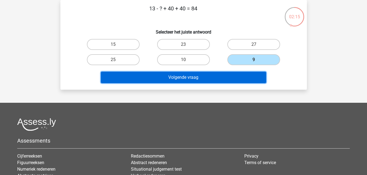
click at [207, 75] on button "Volgende vraag" at bounding box center [183, 77] width 165 height 11
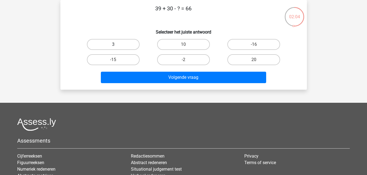
click at [129, 47] on label "3" at bounding box center [113, 44] width 53 height 11
click at [117, 47] on input "3" at bounding box center [115, 47] width 4 height 4
radio input "true"
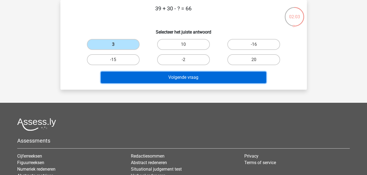
click at [155, 76] on button "Volgende vraag" at bounding box center [183, 77] width 165 height 11
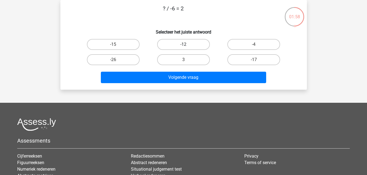
click at [177, 43] on label "-12" at bounding box center [183, 44] width 53 height 11
click at [183, 45] on input "-12" at bounding box center [185, 47] width 4 height 4
radio input "true"
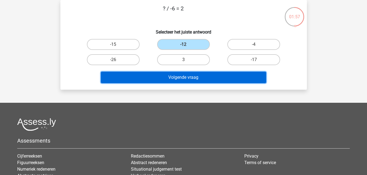
click at [187, 76] on button "Volgende vraag" at bounding box center [183, 77] width 165 height 11
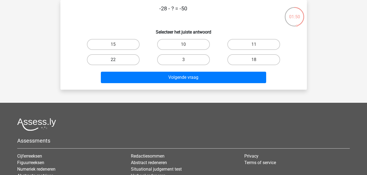
click at [128, 60] on label "22" at bounding box center [113, 59] width 53 height 11
click at [117, 60] on input "22" at bounding box center [115, 62] width 4 height 4
radio input "true"
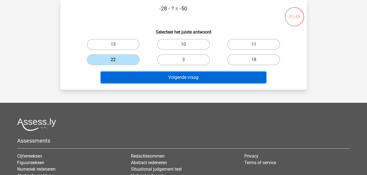
click at [173, 80] on button "Volgende vraag" at bounding box center [183, 77] width 165 height 11
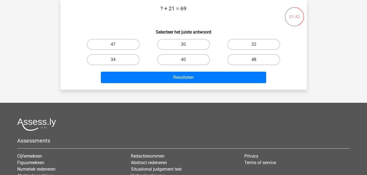
click at [250, 61] on label "48" at bounding box center [253, 59] width 53 height 11
click at [254, 61] on input "48" at bounding box center [256, 62] width 4 height 4
radio input "true"
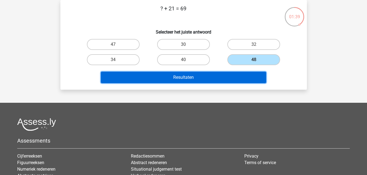
click at [212, 76] on button "Resultaten" at bounding box center [183, 77] width 165 height 11
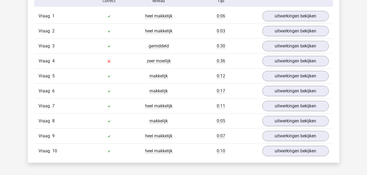
scroll to position [456, 0]
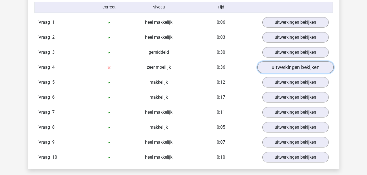
click at [291, 69] on link "uitwerkingen bekijken" at bounding box center [295, 67] width 76 height 12
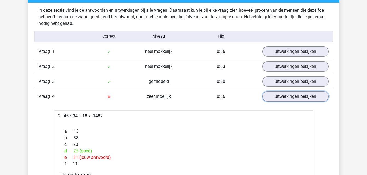
scroll to position [429, 0]
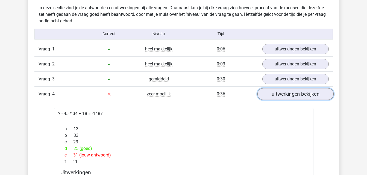
click at [304, 96] on link "uitwerkingen bekijken" at bounding box center [295, 94] width 76 height 12
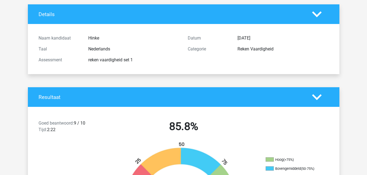
scroll to position [0, 0]
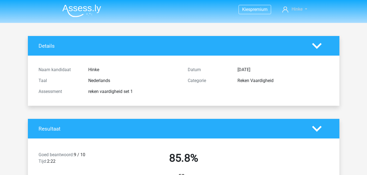
click at [290, 9] on link "Hinke" at bounding box center [294, 9] width 29 height 7
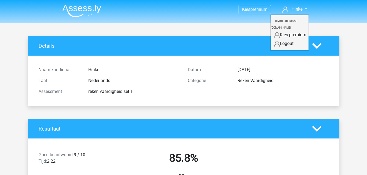
click at [72, 10] on img at bounding box center [81, 10] width 39 height 13
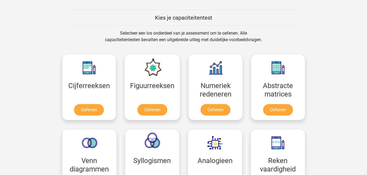
scroll to position [212, 0]
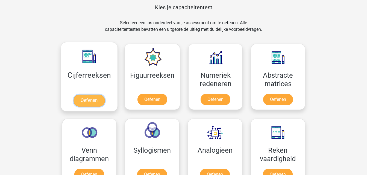
click at [97, 99] on link "Oefenen" at bounding box center [88, 101] width 31 height 12
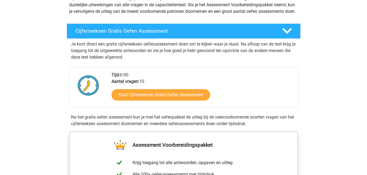
scroll to position [74, 0]
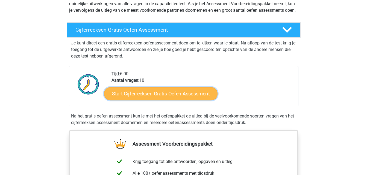
click at [173, 96] on link "Start Cijferreeksen Gratis Oefen Assessment" at bounding box center [160, 93] width 113 height 13
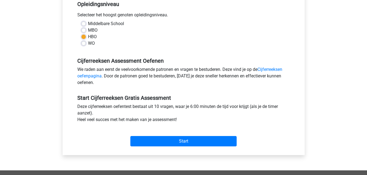
scroll to position [143, 0]
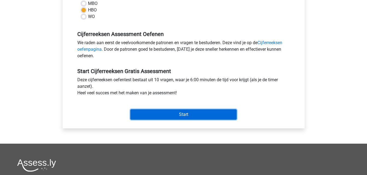
click at [191, 116] on input "Start" at bounding box center [183, 114] width 106 height 10
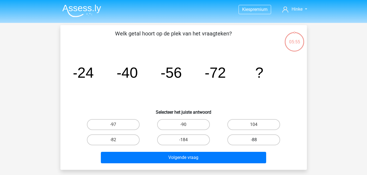
click at [250, 142] on label "-88" at bounding box center [253, 140] width 53 height 11
click at [254, 142] on input "-88" at bounding box center [256, 142] width 4 height 4
radio input "true"
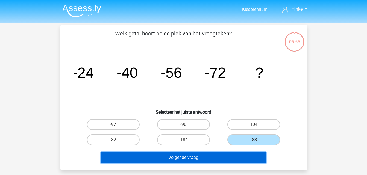
click at [215, 162] on button "Volgende vraag" at bounding box center [183, 157] width 165 height 11
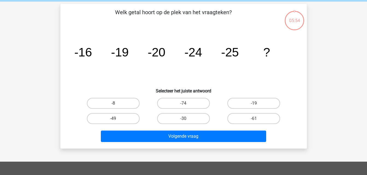
scroll to position [25, 0]
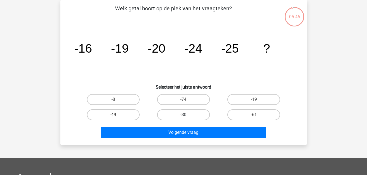
click at [188, 112] on label "-30" at bounding box center [183, 114] width 53 height 11
click at [187, 115] on input "-30" at bounding box center [185, 117] width 4 height 4
radio input "true"
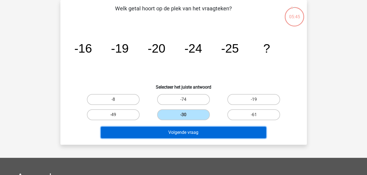
click at [183, 134] on button "Volgende vraag" at bounding box center [183, 132] width 165 height 11
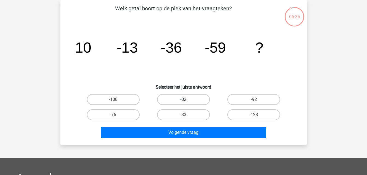
click at [190, 98] on label "-82" at bounding box center [183, 99] width 53 height 11
click at [187, 100] on input "-82" at bounding box center [185, 102] width 4 height 4
radio input "true"
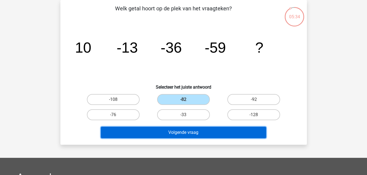
click at [189, 132] on button "Volgende vraag" at bounding box center [183, 132] width 165 height 11
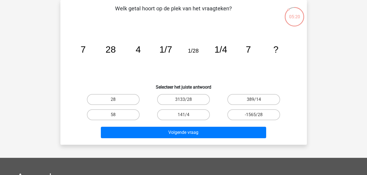
click at [125, 93] on div "28" at bounding box center [113, 99] width 70 height 15
click at [125, 97] on label "28" at bounding box center [113, 99] width 53 height 11
click at [117, 100] on input "28" at bounding box center [115, 102] width 4 height 4
radio input "true"
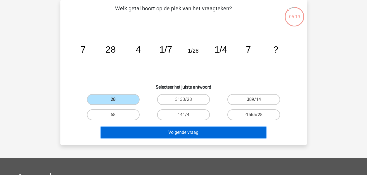
click at [164, 128] on button "Volgende vraag" at bounding box center [183, 132] width 165 height 11
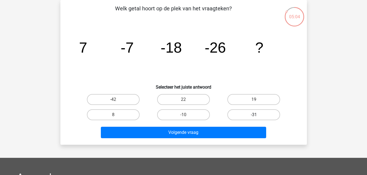
click at [241, 111] on label "-31" at bounding box center [253, 114] width 53 height 11
click at [254, 115] on input "-31" at bounding box center [256, 117] width 4 height 4
radio input "true"
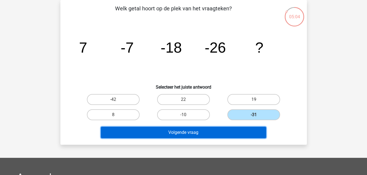
click at [222, 129] on button "Volgende vraag" at bounding box center [183, 132] width 165 height 11
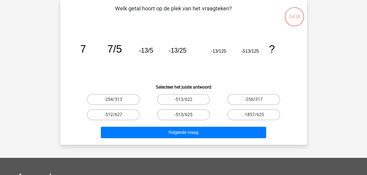
click at [200, 114] on label "-513/625" at bounding box center [183, 114] width 53 height 11
click at [187, 115] on input "-513/625" at bounding box center [185, 117] width 4 height 4
radio input "true"
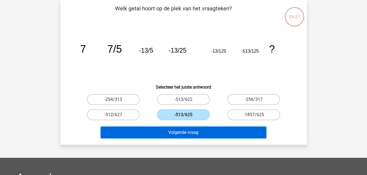
click at [203, 132] on button "Volgende vraag" at bounding box center [183, 132] width 165 height 11
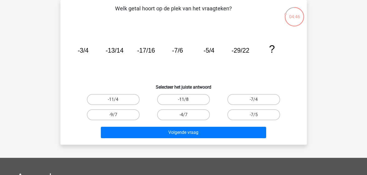
click at [190, 101] on label "-11/8" at bounding box center [183, 99] width 53 height 11
click at [187, 101] on input "-11/8" at bounding box center [185, 102] width 4 height 4
radio input "true"
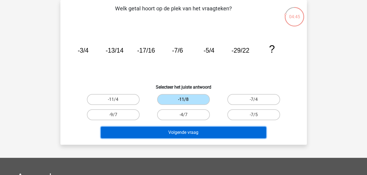
click at [192, 132] on button "Volgende vraag" at bounding box center [183, 132] width 165 height 11
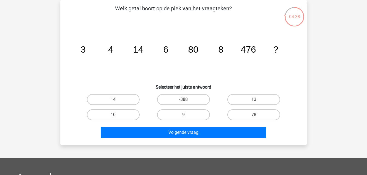
click at [128, 115] on label "10" at bounding box center [113, 114] width 53 height 11
click at [117, 115] on input "10" at bounding box center [115, 117] width 4 height 4
radio input "true"
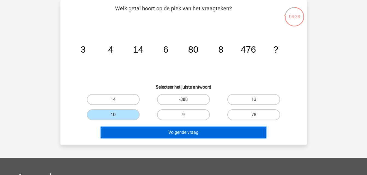
click at [161, 137] on button "Volgende vraag" at bounding box center [183, 132] width 165 height 11
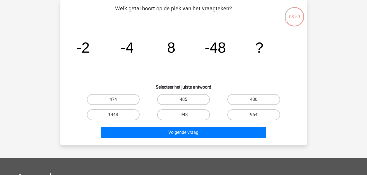
click at [191, 118] on label "-948" at bounding box center [183, 114] width 53 height 11
click at [187, 118] on input "-948" at bounding box center [185, 117] width 4 height 4
radio input "true"
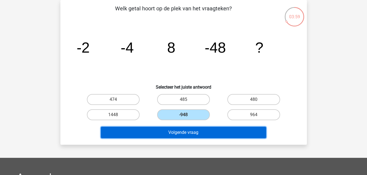
click at [193, 134] on button "Volgende vraag" at bounding box center [183, 132] width 165 height 11
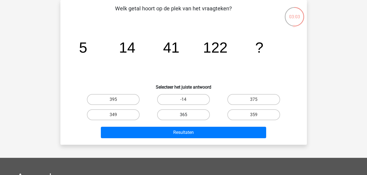
click at [188, 115] on label "365" at bounding box center [183, 114] width 53 height 11
click at [187, 115] on input "365" at bounding box center [185, 117] width 4 height 4
radio input "true"
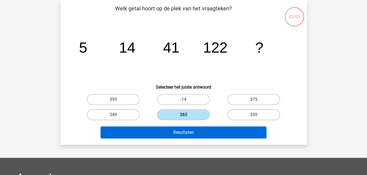
click at [188, 134] on button "Resultaten" at bounding box center [183, 132] width 165 height 11
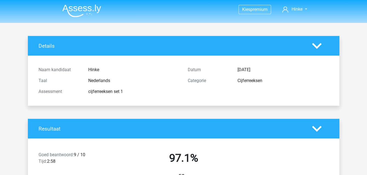
click at [96, 8] on img at bounding box center [81, 10] width 39 height 13
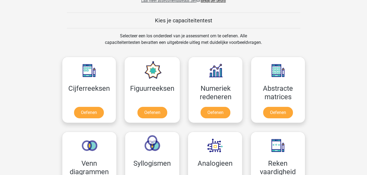
scroll to position [212, 0]
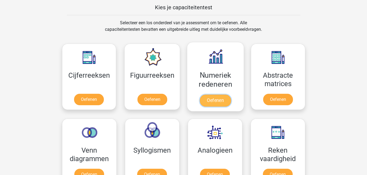
click at [219, 101] on link "Oefenen" at bounding box center [215, 101] width 31 height 12
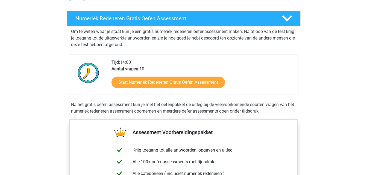
scroll to position [100, 0]
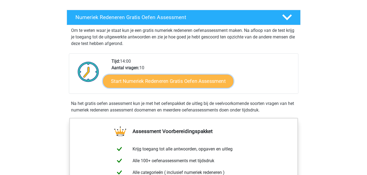
click at [206, 84] on link "Start Numeriek Redeneren Gratis Oefen Assessment" at bounding box center [168, 81] width 130 height 13
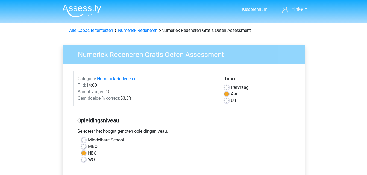
scroll to position [111, 0]
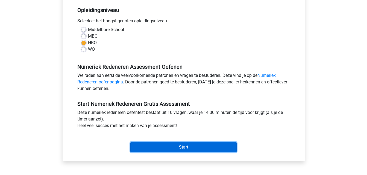
click at [182, 147] on input "Start" at bounding box center [183, 147] width 106 height 10
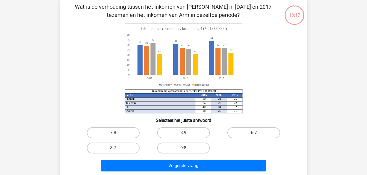
scroll to position [29, 0]
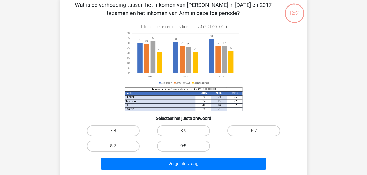
click at [201, 147] on label "9:8" at bounding box center [183, 146] width 53 height 11
click at [187, 147] on input "9:8" at bounding box center [185, 148] width 4 height 4
radio input "true"
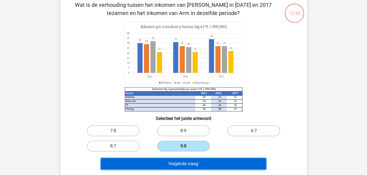
click at [202, 161] on button "Volgende vraag" at bounding box center [183, 163] width 165 height 11
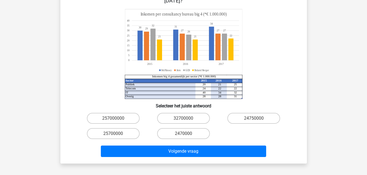
scroll to position [67, 0]
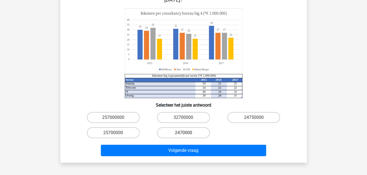
click at [182, 128] on label "2470000" at bounding box center [183, 133] width 53 height 11
click at [183, 133] on input "2470000" at bounding box center [185, 135] width 4 height 4
radio input "true"
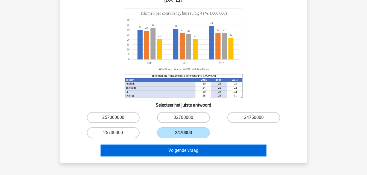
click at [186, 147] on button "Volgende vraag" at bounding box center [183, 150] width 165 height 11
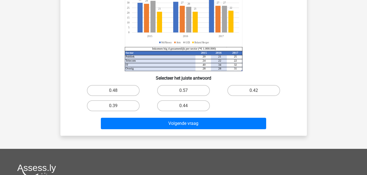
scroll to position [78, 0]
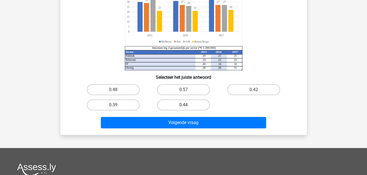
click at [202, 104] on label "0.44" at bounding box center [183, 105] width 53 height 11
click at [187, 105] on input "0.44" at bounding box center [185, 107] width 4 height 4
radio input "true"
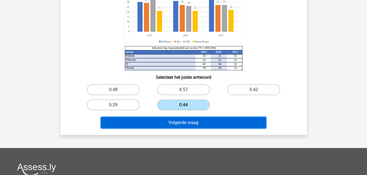
click at [201, 119] on button "Volgende vraag" at bounding box center [183, 122] width 165 height 11
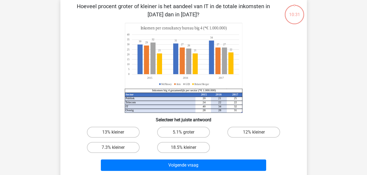
scroll to position [25, 0]
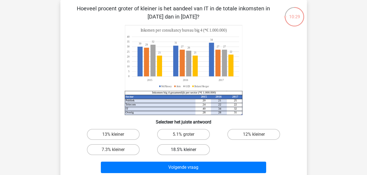
click at [197, 151] on label "18.5% kleiner" at bounding box center [183, 149] width 53 height 11
click at [187, 151] on input "18.5% kleiner" at bounding box center [185, 152] width 4 height 4
radio input "true"
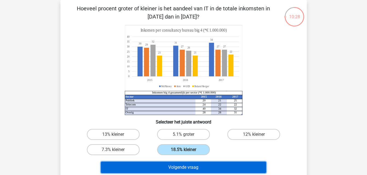
click at [197, 162] on button "Volgende vraag" at bounding box center [183, 167] width 165 height 11
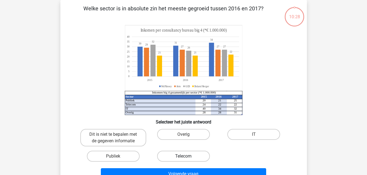
click at [197, 153] on label "Telecom" at bounding box center [183, 156] width 53 height 11
click at [187, 156] on input "Telecom" at bounding box center [185, 158] width 4 height 4
radio input "true"
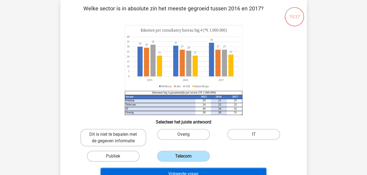
click at [197, 171] on button "Volgende vraag" at bounding box center [183, 173] width 165 height 11
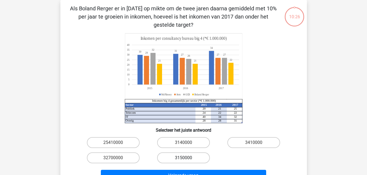
click at [196, 158] on label "3150000" at bounding box center [183, 158] width 53 height 11
click at [187, 158] on input "3150000" at bounding box center [185, 160] width 4 height 4
radio input "true"
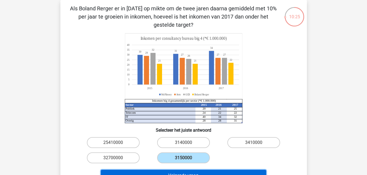
click at [200, 171] on button "Volgende vraag" at bounding box center [183, 175] width 165 height 11
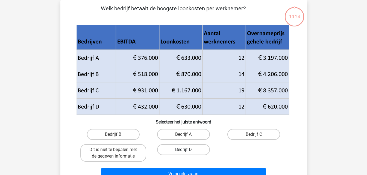
click at [195, 153] on label "Bedrijf D" at bounding box center [183, 149] width 53 height 11
click at [187, 153] on input "Bedrijf D" at bounding box center [185, 152] width 4 height 4
radio input "true"
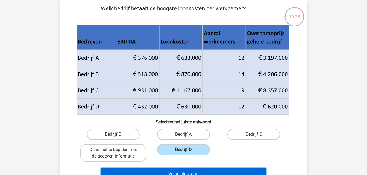
click at [196, 171] on button "Volgende vraag" at bounding box center [183, 173] width 165 height 11
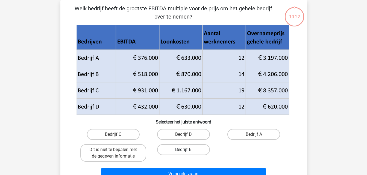
click at [189, 148] on label "Bedrijf B" at bounding box center [183, 149] width 53 height 11
click at [187, 150] on input "Bedrijf B" at bounding box center [185, 152] width 4 height 4
radio input "true"
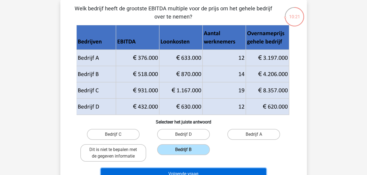
click at [189, 172] on button "Volgende vraag" at bounding box center [183, 173] width 165 height 11
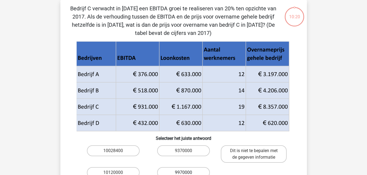
click at [191, 171] on label "9970000" at bounding box center [183, 172] width 53 height 11
click at [187, 173] on input "9970000" at bounding box center [185, 175] width 4 height 4
radio input "true"
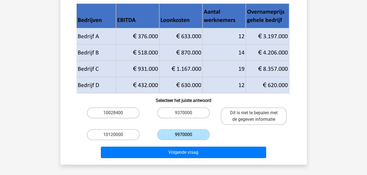
scroll to position [76, 0]
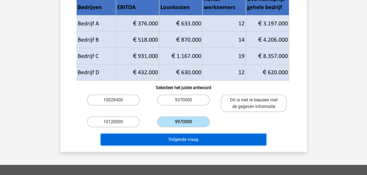
click at [231, 144] on button "Volgende vraag" at bounding box center [183, 139] width 165 height 11
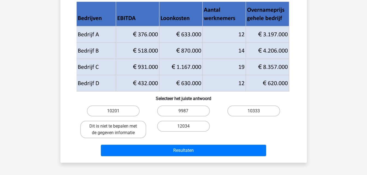
scroll to position [64, 0]
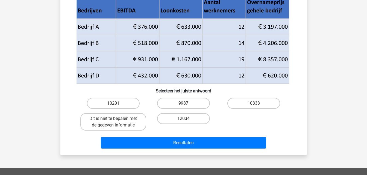
click at [186, 120] on input "12034" at bounding box center [185, 121] width 4 height 4
radio input "true"
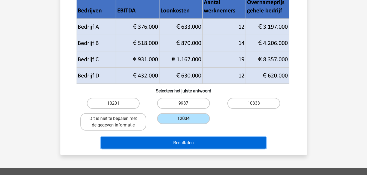
click at [189, 142] on button "Resultaten" at bounding box center [183, 142] width 165 height 11
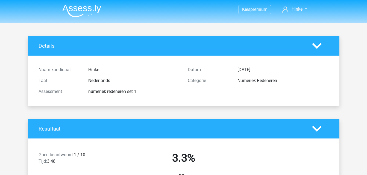
click at [86, 11] on img at bounding box center [81, 10] width 39 height 13
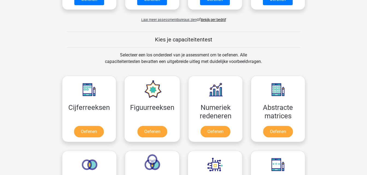
scroll to position [177, 0]
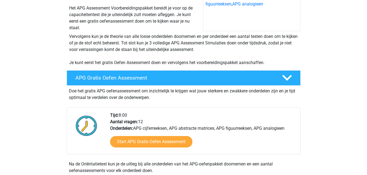
scroll to position [120, 0]
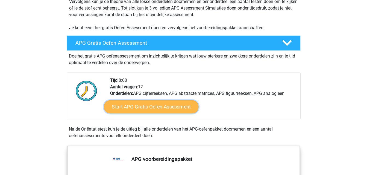
click at [179, 106] on link "Start APG Gratis Oefen Assessment" at bounding box center [151, 106] width 94 height 13
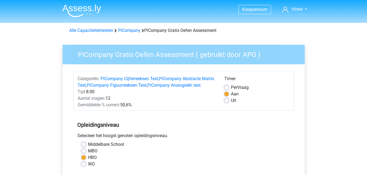
scroll to position [138, 0]
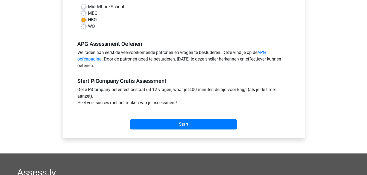
click at [189, 130] on input "Start" at bounding box center [183, 124] width 106 height 10
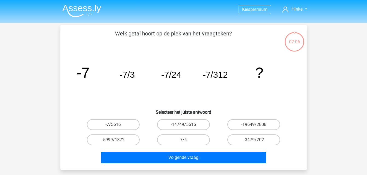
click at [126, 123] on label "-7/5616" at bounding box center [113, 124] width 53 height 11
click at [117, 125] on input "-7/5616" at bounding box center [115, 127] width 4 height 4
radio input "true"
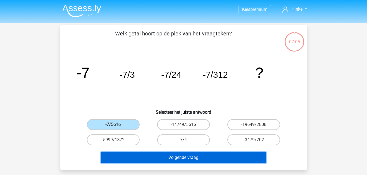
click at [177, 158] on button "Volgende vraag" at bounding box center [183, 157] width 165 height 11
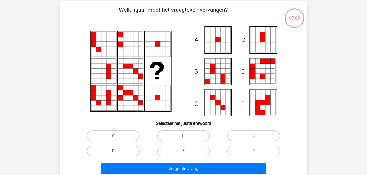
scroll to position [25, 0]
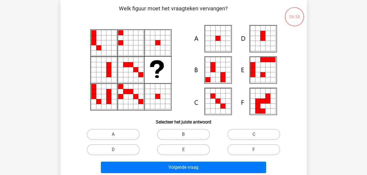
click at [115, 135] on input "A" at bounding box center [115, 137] width 4 height 4
radio input "true"
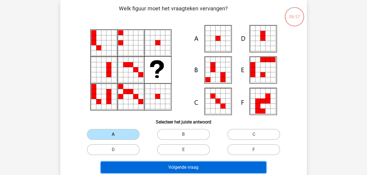
click at [155, 172] on button "Volgende vraag" at bounding box center [183, 167] width 165 height 11
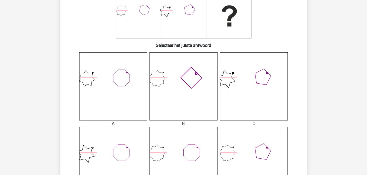
scroll to position [103, 0]
drag, startPoint x: 366, startPoint y: 53, endPoint x: 366, endPoint y: 75, distance: 21.6
click at [366, 75] on div "Kies premium Hinke hinke__@hotmail.nl" at bounding box center [183, 156] width 367 height 518
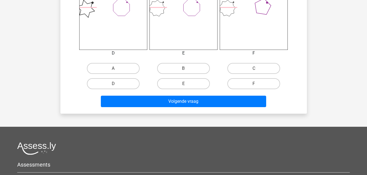
scroll to position [253, 0]
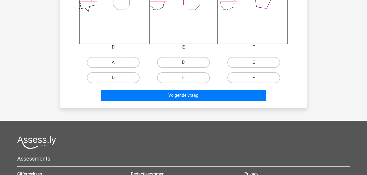
click at [191, 65] on label "B" at bounding box center [183, 62] width 53 height 11
click at [187, 65] on input "B" at bounding box center [185, 65] width 4 height 4
radio input "true"
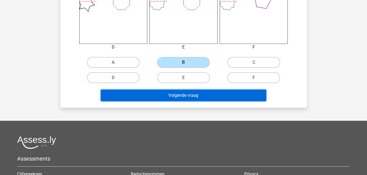
click at [197, 92] on button "Volgende vraag" at bounding box center [183, 95] width 165 height 11
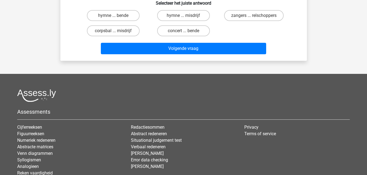
scroll to position [25, 0]
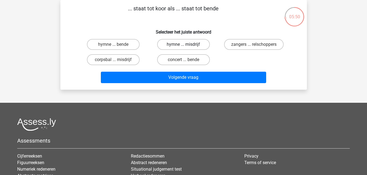
click at [184, 44] on label "hymne ... misdrijf" at bounding box center [183, 44] width 53 height 11
click at [184, 45] on input "hymne ... misdrijf" at bounding box center [185, 47] width 4 height 4
radio input "true"
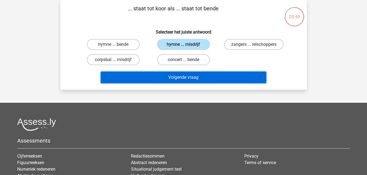
click at [185, 75] on button "Volgende vraag" at bounding box center [183, 77] width 165 height 11
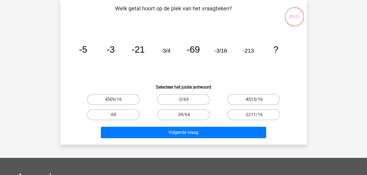
click at [237, 99] on label "-4515/16" at bounding box center [253, 99] width 53 height 11
click at [254, 100] on input "-4515/16" at bounding box center [256, 102] width 4 height 4
radio input "true"
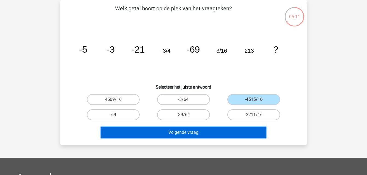
click at [212, 136] on button "Volgende vraag" at bounding box center [183, 132] width 165 height 11
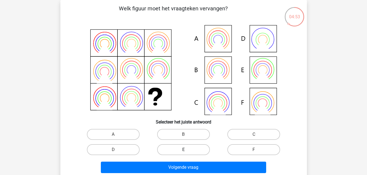
click at [186, 149] on label "E" at bounding box center [183, 149] width 53 height 11
click at [186, 150] on input "E" at bounding box center [185, 152] width 4 height 4
radio input "true"
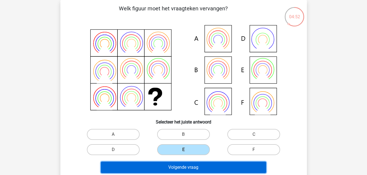
click at [188, 166] on button "Volgende vraag" at bounding box center [183, 167] width 165 height 11
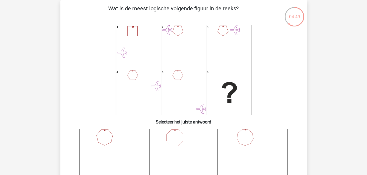
drag, startPoint x: 366, startPoint y: 20, endPoint x: 366, endPoint y: 23, distance: 3.0
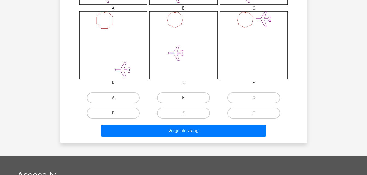
scroll to position [218, 0]
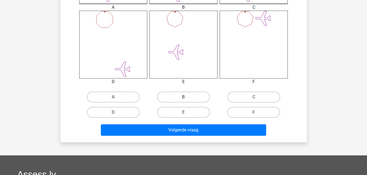
click at [197, 96] on label "B" at bounding box center [183, 97] width 53 height 11
click at [187, 97] on input "B" at bounding box center [185, 99] width 4 height 4
radio input "true"
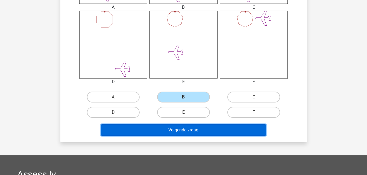
click at [194, 131] on button "Volgende vraag" at bounding box center [183, 129] width 165 height 11
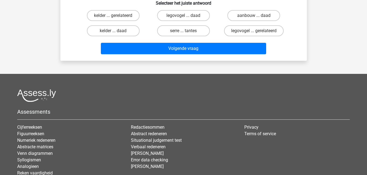
scroll to position [25, 0]
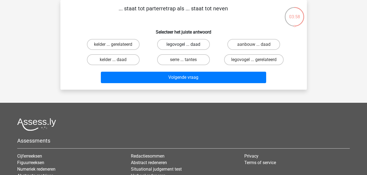
click at [201, 41] on label "legovogel ... daad" at bounding box center [183, 44] width 53 height 11
click at [187, 45] on input "legovogel ... daad" at bounding box center [185, 47] width 4 height 4
radio input "true"
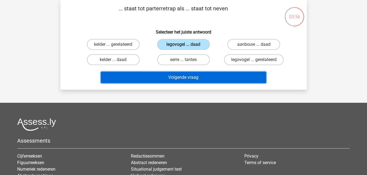
click at [200, 74] on button "Volgende vraag" at bounding box center [183, 77] width 165 height 11
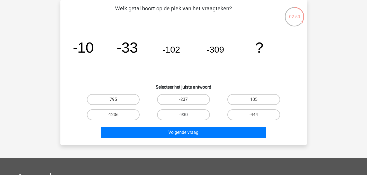
click at [199, 112] on label "-930" at bounding box center [183, 114] width 53 height 11
click at [187, 115] on input "-930" at bounding box center [185, 117] width 4 height 4
radio input "true"
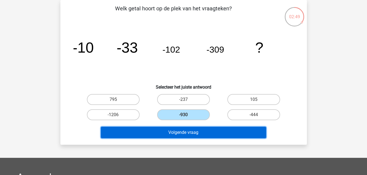
click at [199, 134] on button "Volgende vraag" at bounding box center [183, 132] width 165 height 11
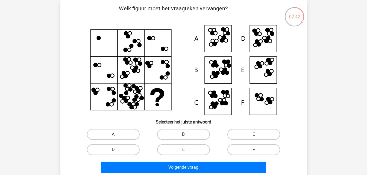
click at [188, 136] on label "B" at bounding box center [183, 134] width 53 height 11
click at [187, 136] on input "B" at bounding box center [185, 137] width 4 height 4
radio input "true"
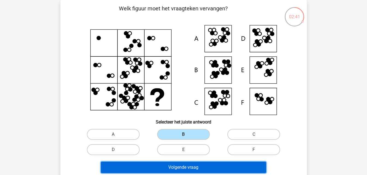
click at [185, 163] on button "Volgende vraag" at bounding box center [183, 167] width 165 height 11
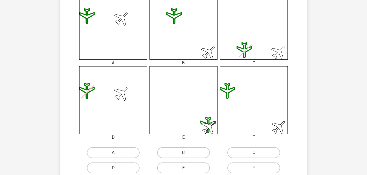
scroll to position [164, 0]
click at [260, 168] on label "F" at bounding box center [253, 167] width 53 height 11
click at [257, 168] on input "F" at bounding box center [256, 169] width 4 height 4
radio input "true"
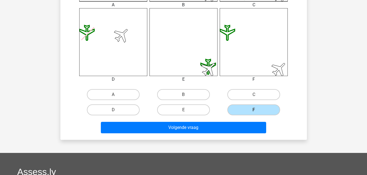
scroll to position [226, 0]
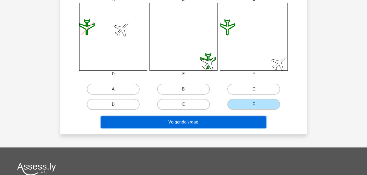
click at [192, 127] on button "Volgende vraag" at bounding box center [183, 122] width 165 height 11
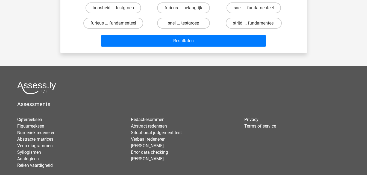
scroll to position [25, 0]
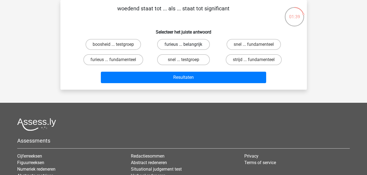
click at [195, 43] on label "furieus ... belangrijk" at bounding box center [183, 44] width 53 height 11
click at [187, 45] on input "furieus ... belangrijk" at bounding box center [185, 47] width 4 height 4
radio input "true"
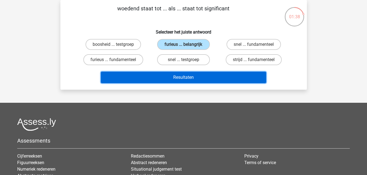
click at [192, 78] on button "Resultaten" at bounding box center [183, 77] width 165 height 11
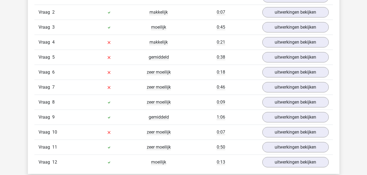
scroll to position [643, 0]
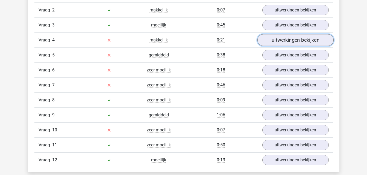
click at [284, 40] on link "uitwerkingen bekijken" at bounding box center [295, 40] width 76 height 12
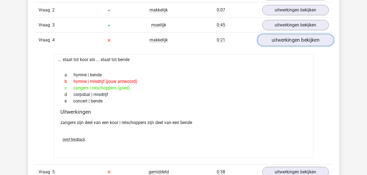
click at [284, 40] on link "uitwerkingen bekijken" at bounding box center [295, 40] width 76 height 12
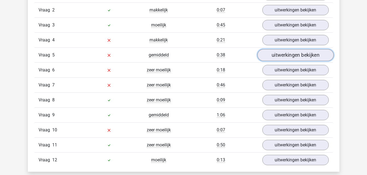
click at [287, 53] on link "uitwerkingen bekijken" at bounding box center [295, 55] width 76 height 12
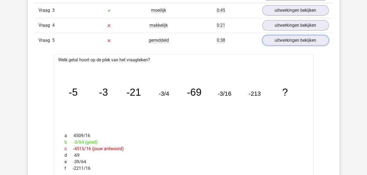
scroll to position [649, 0]
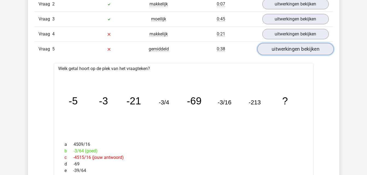
click at [311, 52] on link "uitwerkingen bekijken" at bounding box center [295, 49] width 76 height 12
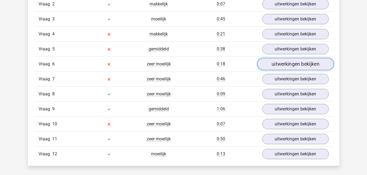
click at [300, 67] on link "uitwerkingen bekijken" at bounding box center [295, 64] width 76 height 12
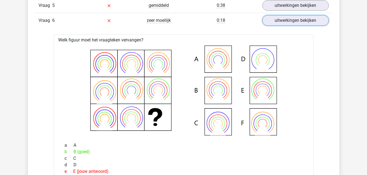
scroll to position [644, 0]
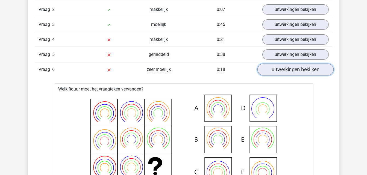
click at [317, 70] on link "uitwerkingen bekijken" at bounding box center [295, 70] width 76 height 12
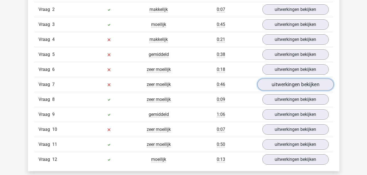
click at [308, 82] on link "uitwerkingen bekijken" at bounding box center [295, 85] width 76 height 12
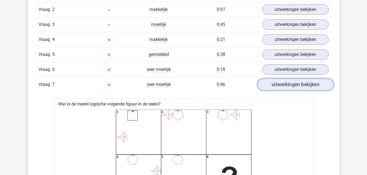
click at [308, 82] on link "uitwerkingen bekijken" at bounding box center [295, 85] width 76 height 12
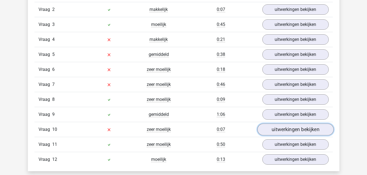
click at [305, 128] on link "uitwerkingen bekijken" at bounding box center [295, 130] width 76 height 12
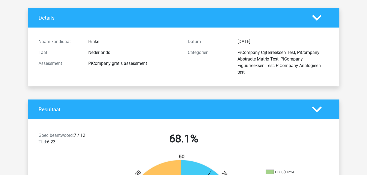
scroll to position [16, 0]
